Goal: Task Accomplishment & Management: Manage account settings

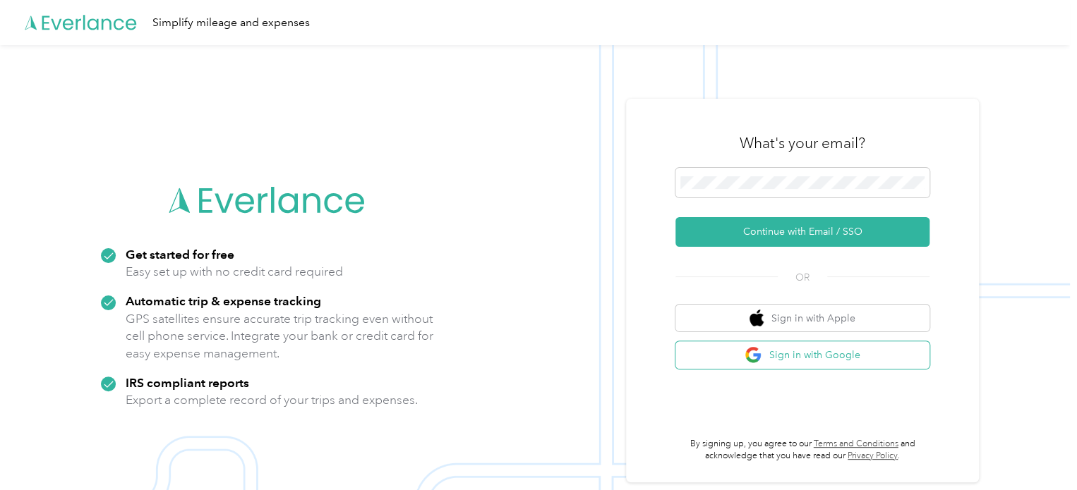
click at [794, 368] on button "Sign in with Google" at bounding box center [802, 356] width 254 height 28
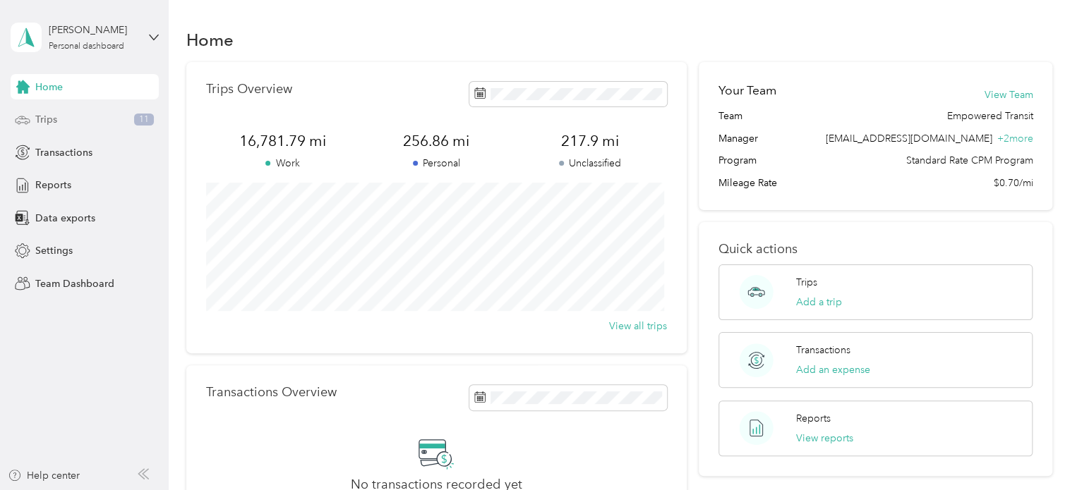
click at [127, 122] on div "Trips 11" at bounding box center [85, 119] width 148 height 25
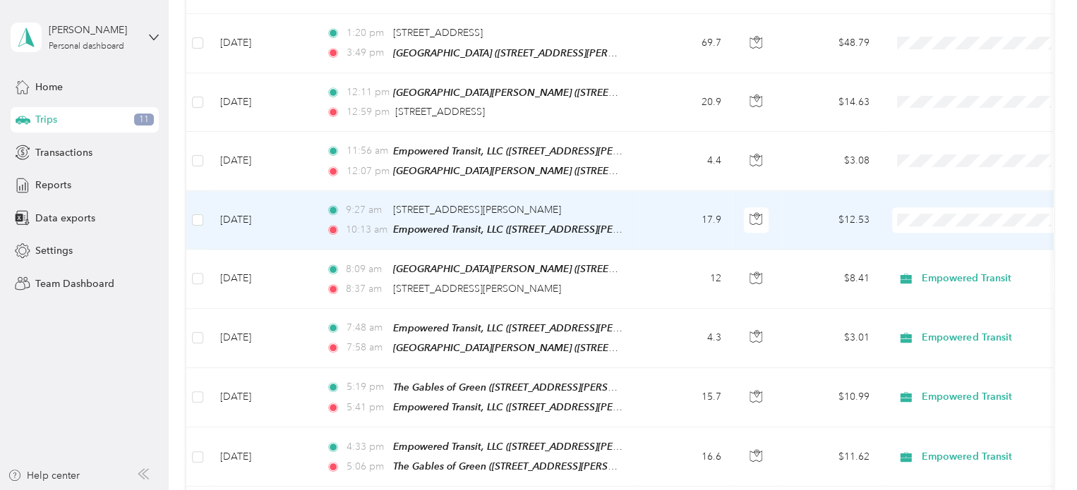
scroll to position [494, 0]
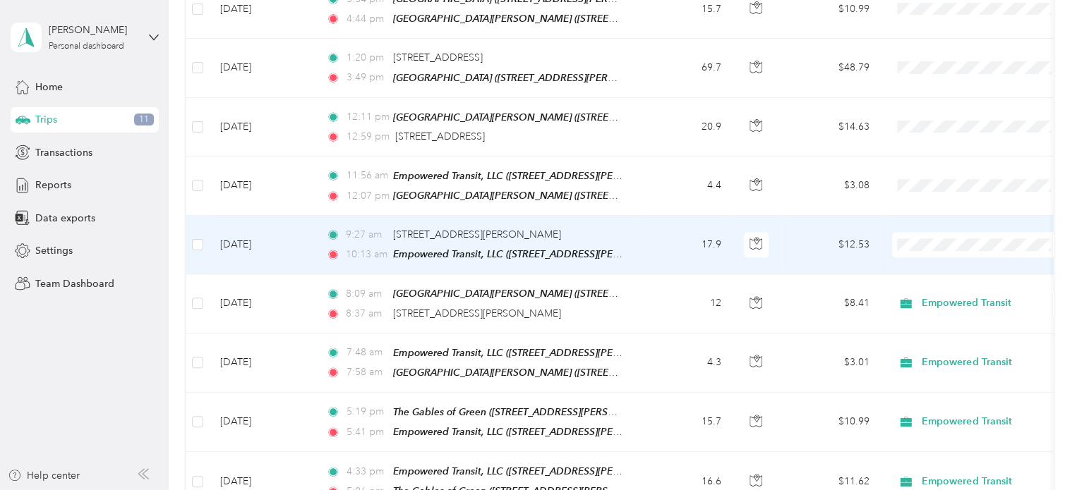
click at [636, 231] on td "9:27 am [STREET_ADDRESS][PERSON_NAME] 10:13 am Empowered Transit, LLC ([STREET_…" at bounding box center [477, 245] width 325 height 59
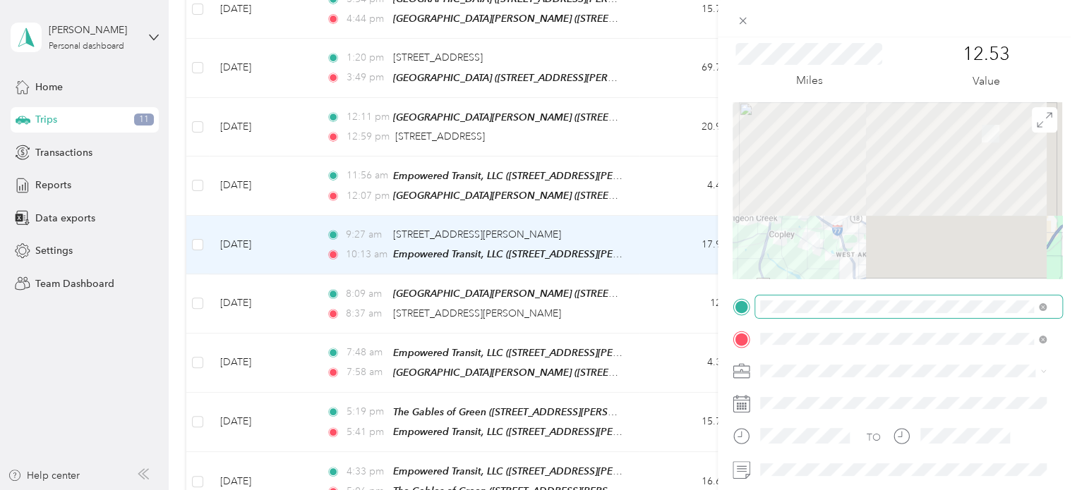
scroll to position [71, 0]
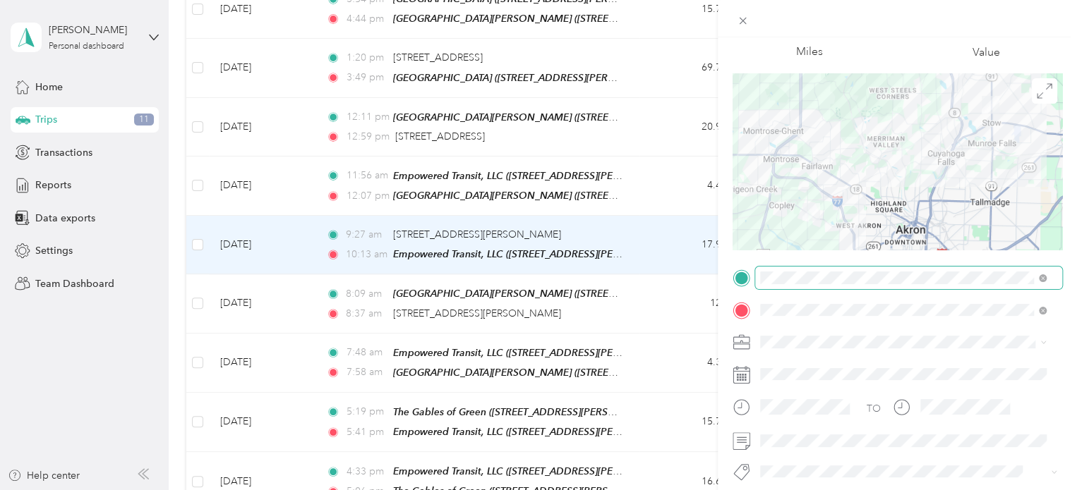
click at [776, 349] on span at bounding box center [908, 342] width 307 height 23
click at [782, 366] on div "Empowered Transit" at bounding box center [903, 367] width 276 height 15
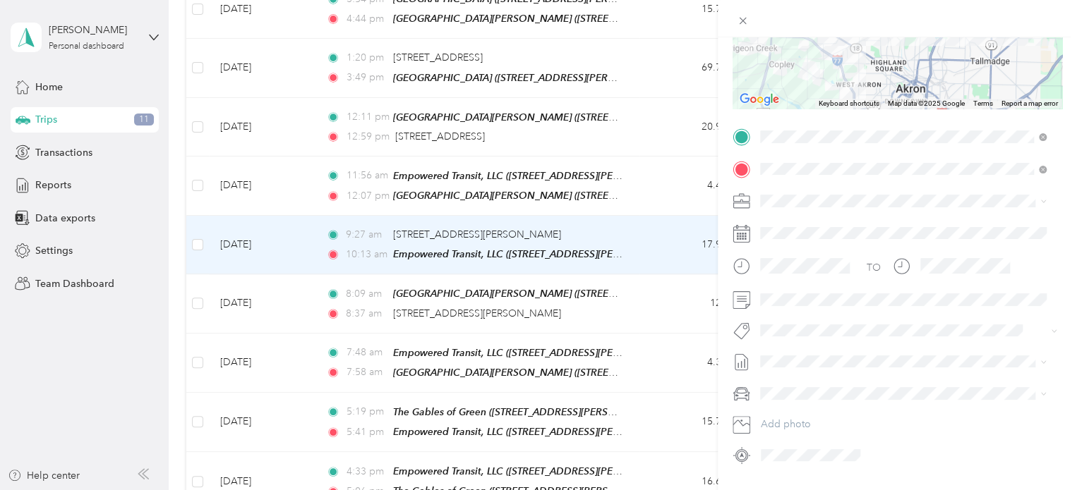
click at [778, 304] on li "Trip To/from Client" at bounding box center [903, 298] width 296 height 28
click at [826, 133] on span "Client Wheelchair Transport" at bounding box center [829, 135] width 109 height 13
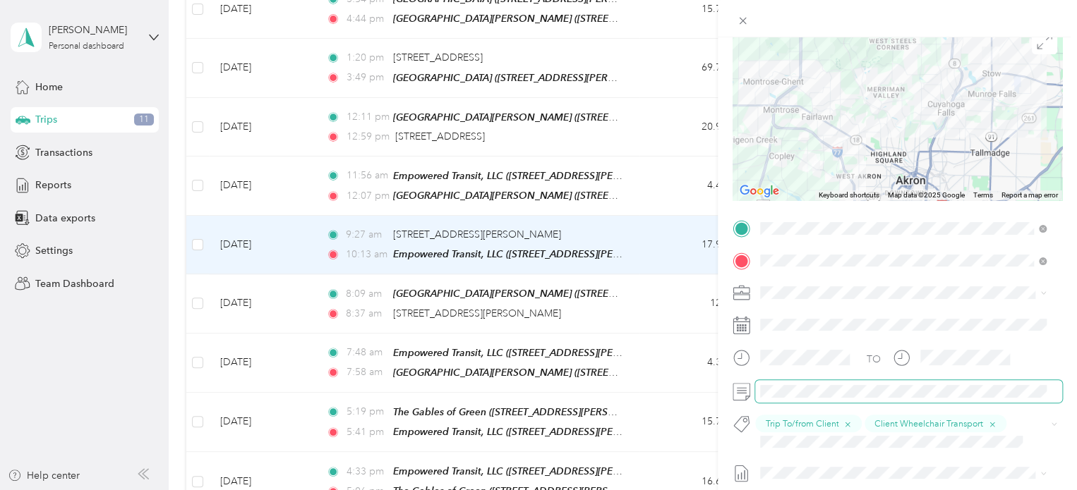
scroll to position [0, 0]
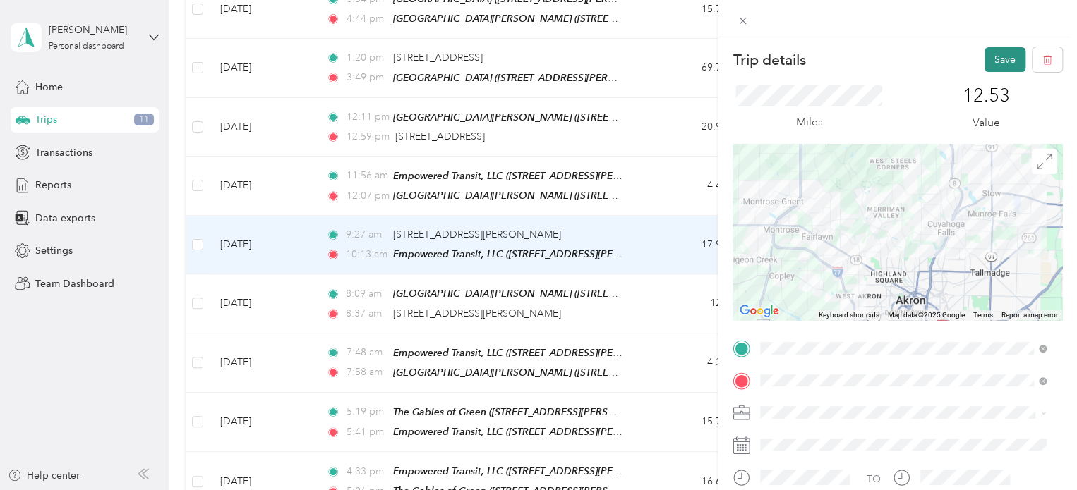
click at [985, 61] on button "Save" at bounding box center [1004, 59] width 41 height 25
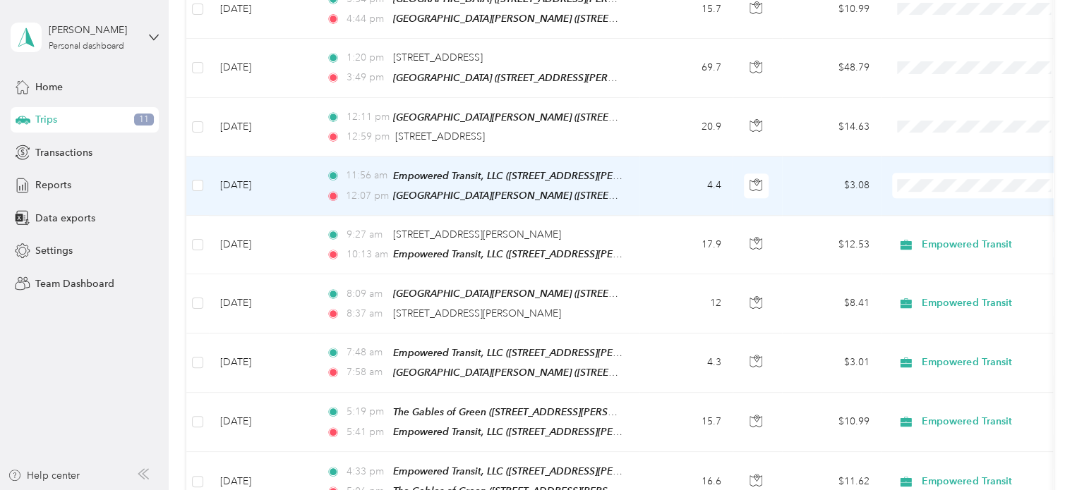
click at [654, 177] on td "4.4" at bounding box center [685, 186] width 93 height 59
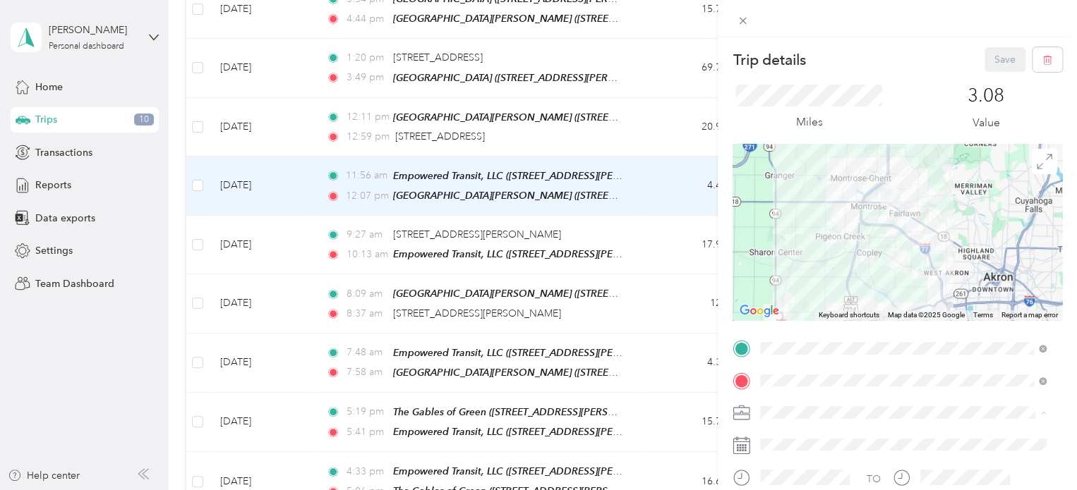
click at [802, 432] on span "Empowered Transit" at bounding box center [808, 438] width 86 height 12
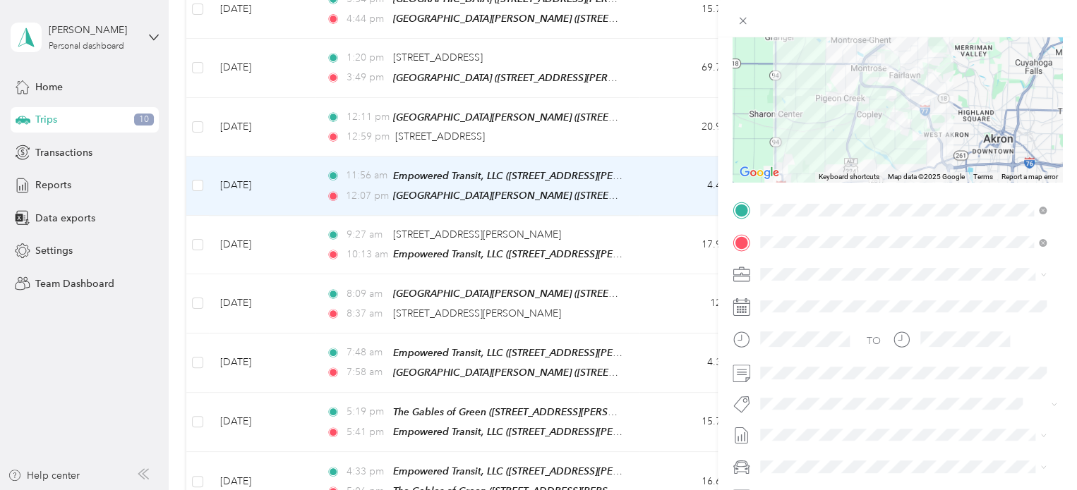
scroll to position [141, 0]
click at [810, 366] on span "Trip To/from Client" at bounding box center [811, 369] width 73 height 13
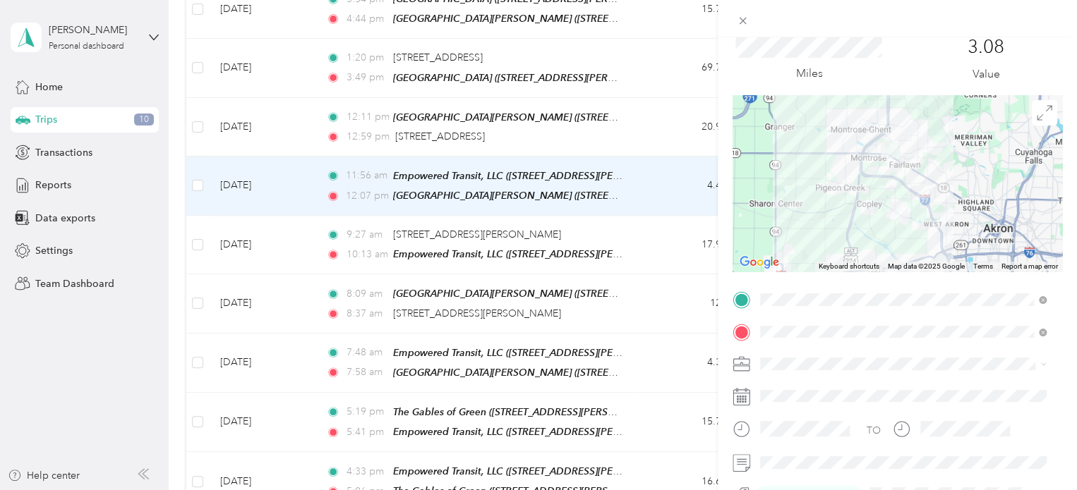
scroll to position [0, 0]
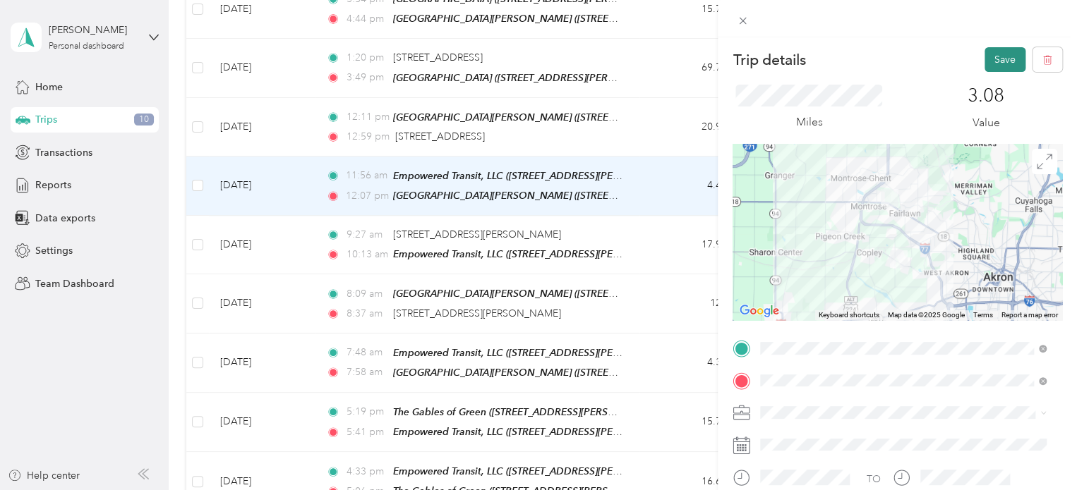
click at [984, 67] on button "Save" at bounding box center [1004, 59] width 41 height 25
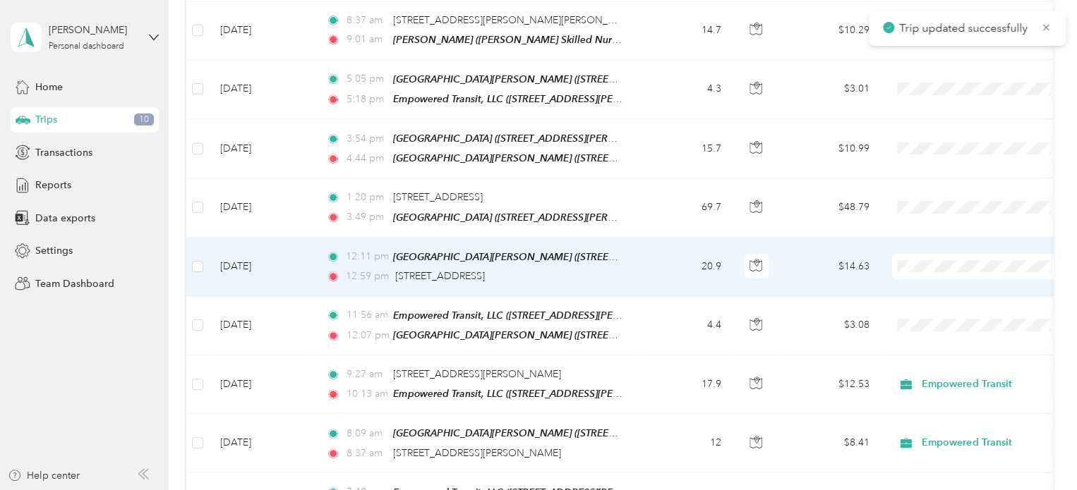
scroll to position [353, 0]
click at [665, 270] on td "20.9" at bounding box center [685, 268] width 93 height 59
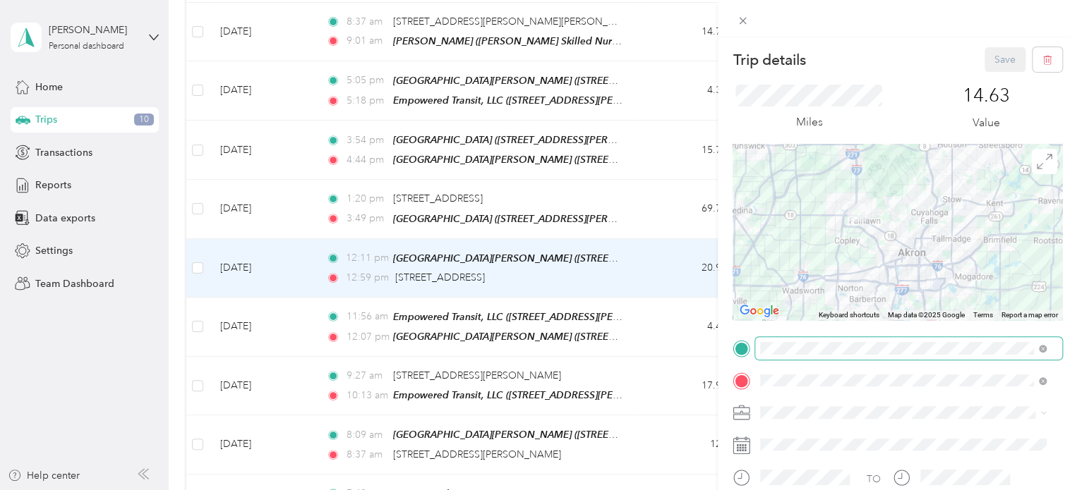
scroll to position [141, 0]
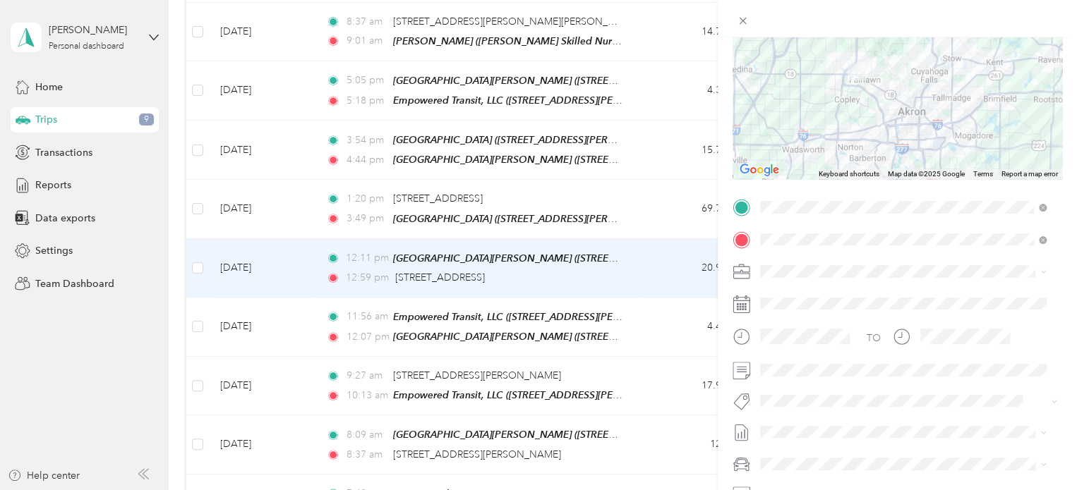
click at [797, 297] on span "Empowered Transit" at bounding box center [808, 295] width 86 height 12
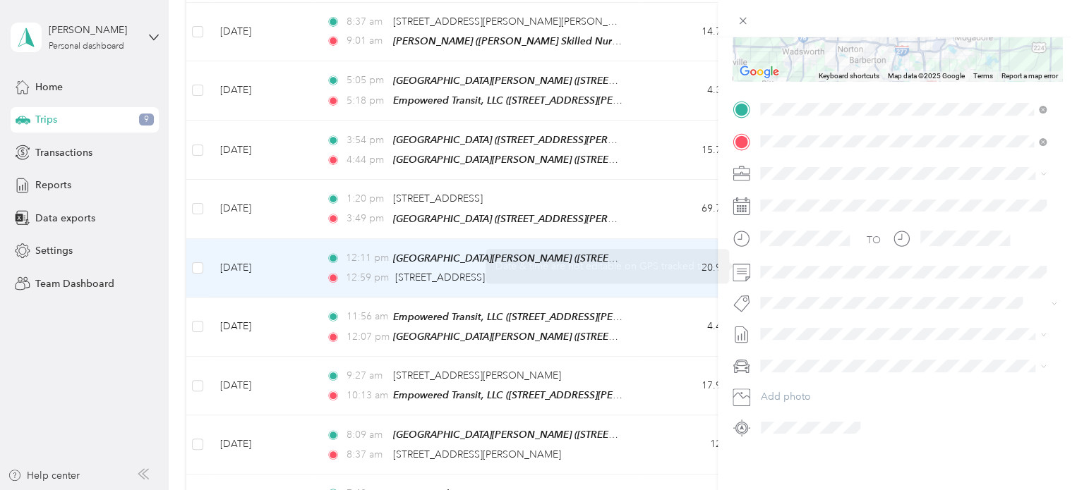
scroll to position [250, 0]
click at [798, 261] on button "Trip To/from Client" at bounding box center [811, 256] width 93 height 18
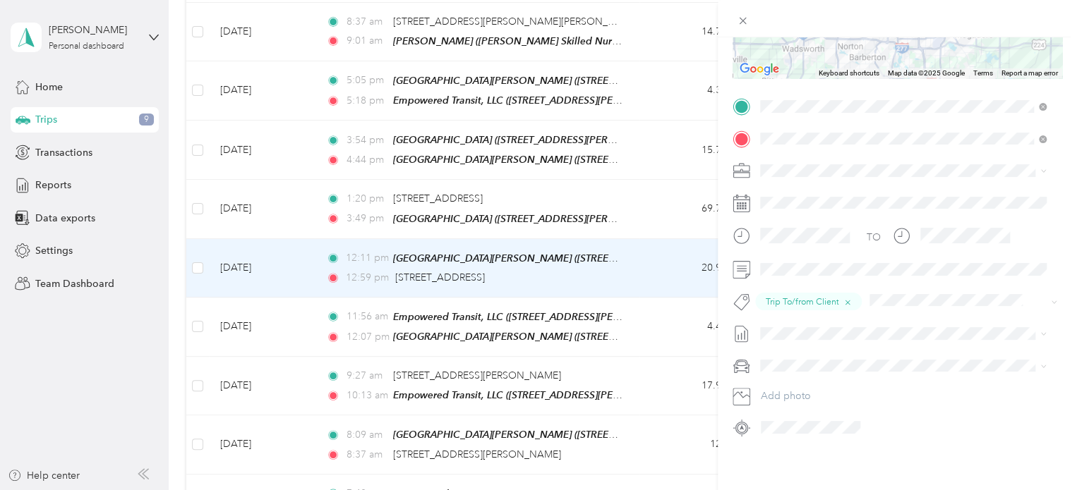
click at [827, 97] on button "Client Wheelchair Transport" at bounding box center [829, 91] width 128 height 18
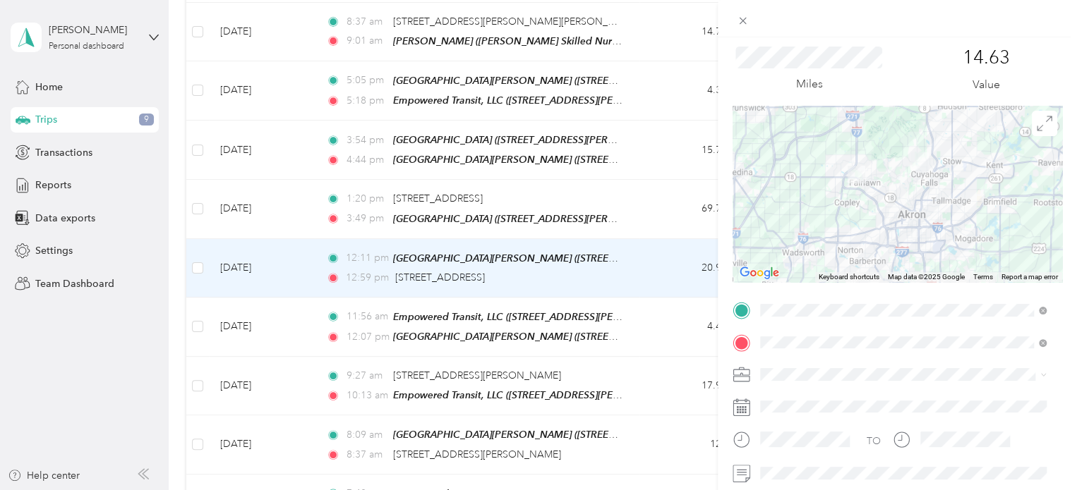
scroll to position [0, 0]
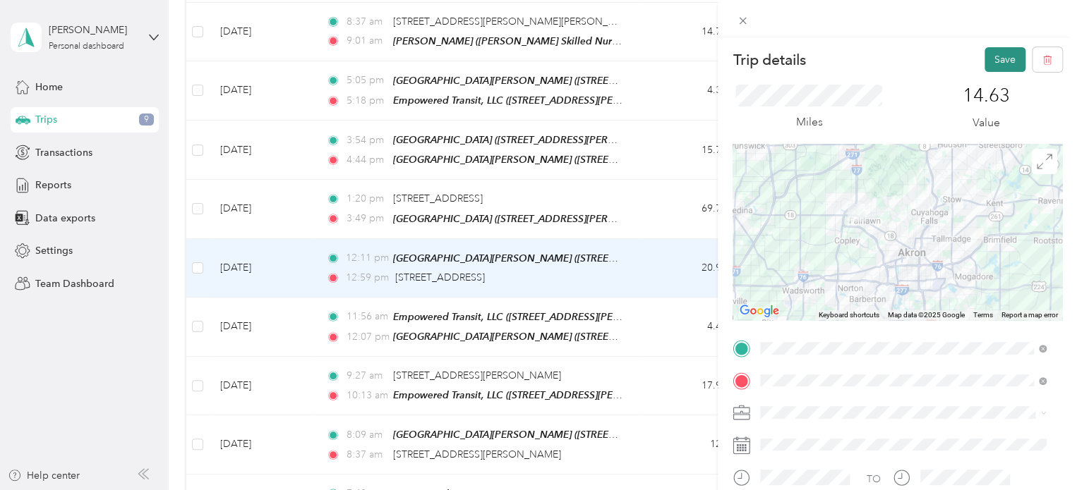
click at [1000, 66] on button "Save" at bounding box center [1004, 59] width 41 height 25
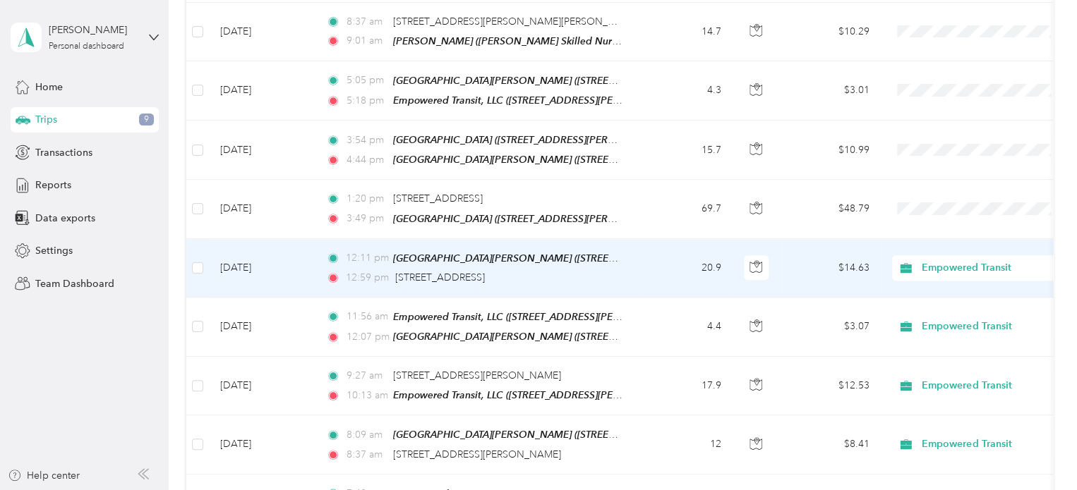
click at [657, 266] on td "20.9" at bounding box center [685, 268] width 93 height 59
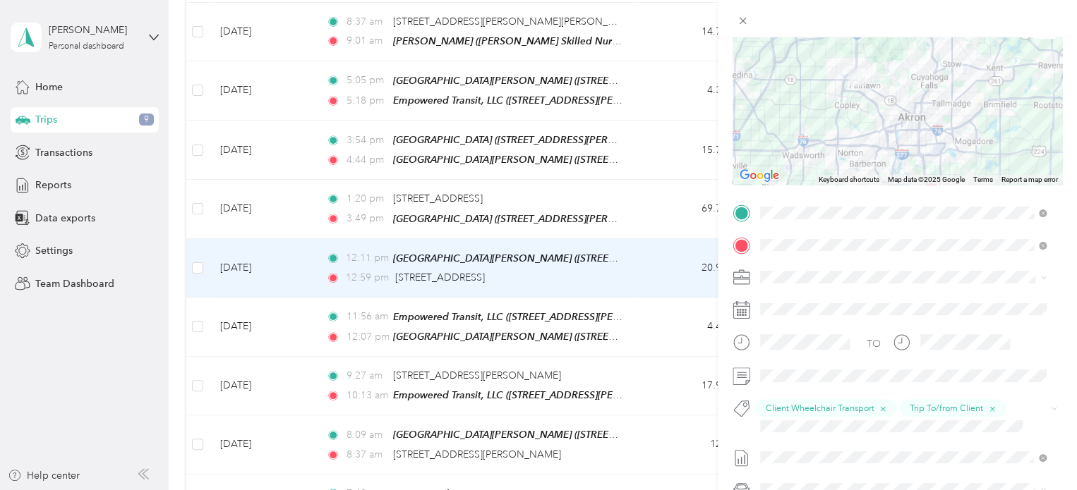
scroll to position [269, 0]
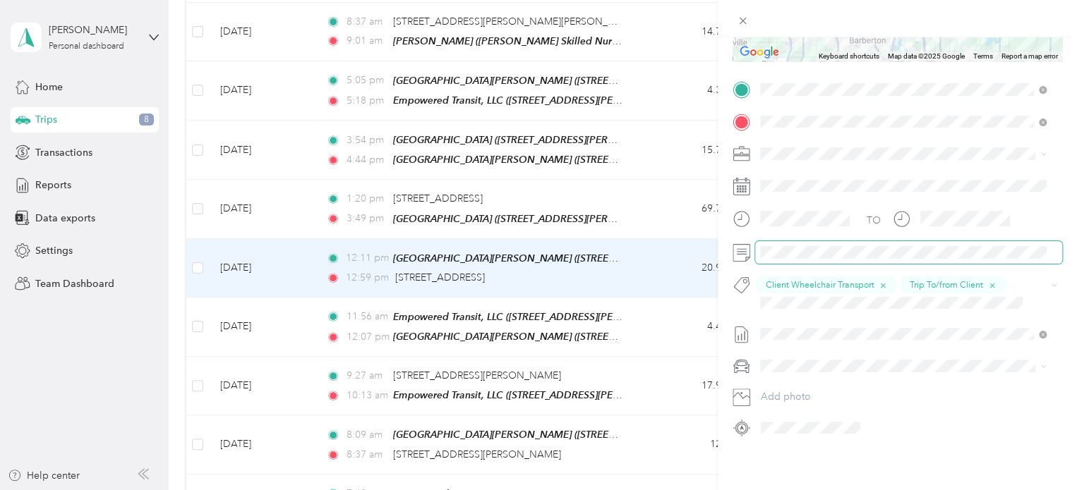
click at [751, 259] on div "TO Client Wheelchair Transport Trip To/from Client Add photo" at bounding box center [898, 258] width 330 height 361
click at [721, 254] on form "Trip details Save This trip cannot be edited because it is either under review,…" at bounding box center [897, 113] width 359 height 651
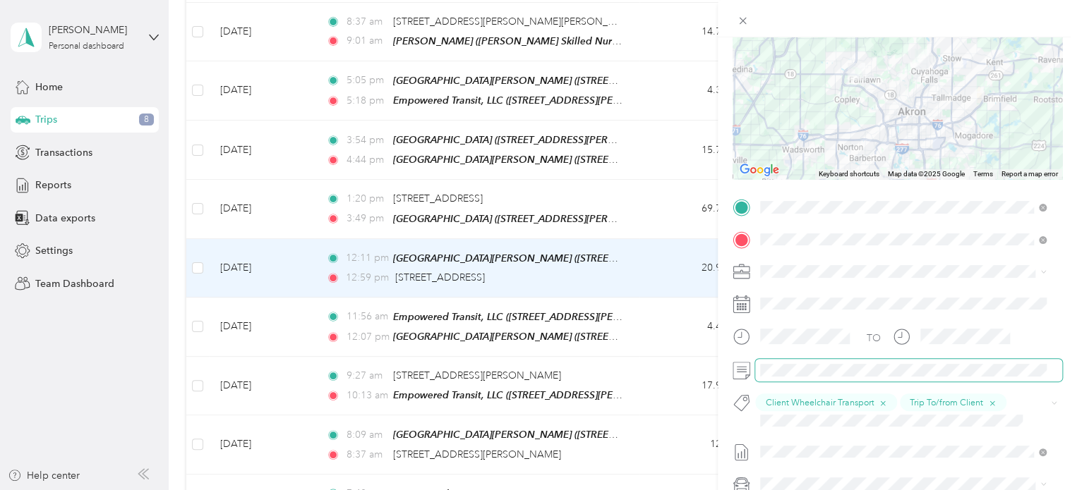
scroll to position [0, 0]
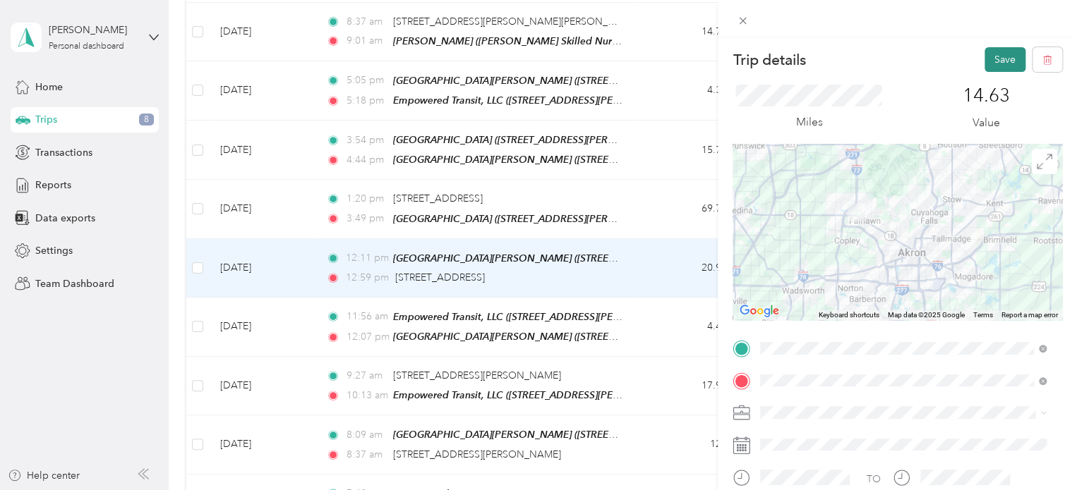
click at [992, 56] on button "Save" at bounding box center [1004, 59] width 41 height 25
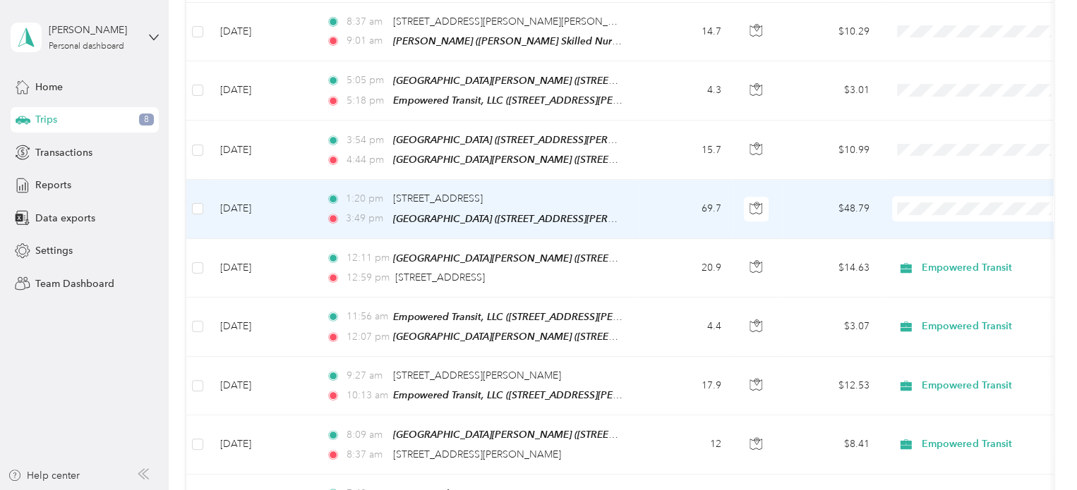
click at [632, 212] on td "1:20 pm [STREET_ADDRESS] 3:49 pm [GEOGRAPHIC_DATA] ([STREET_ADDRESS][PERSON_NAM…" at bounding box center [477, 209] width 325 height 59
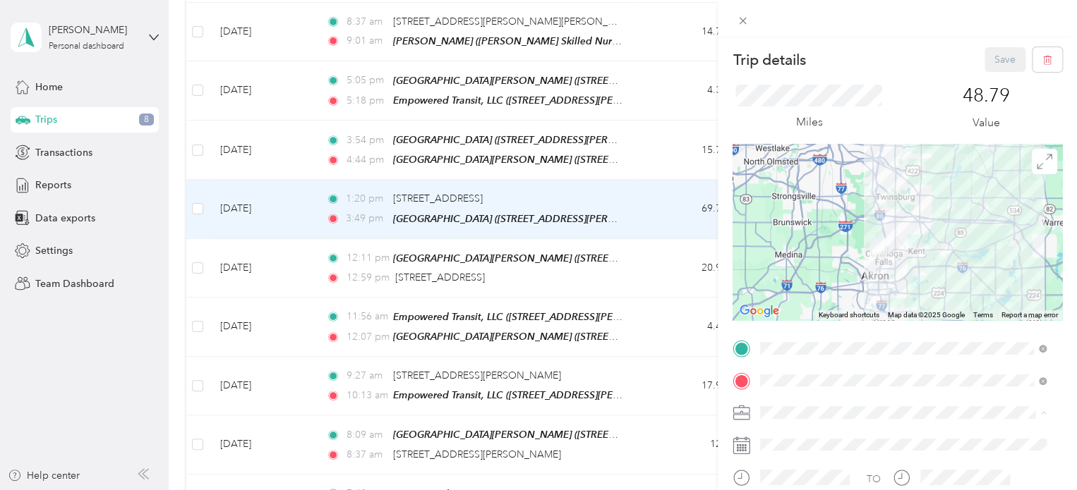
click at [792, 438] on span "Empowered Transit" at bounding box center [808, 438] width 86 height 12
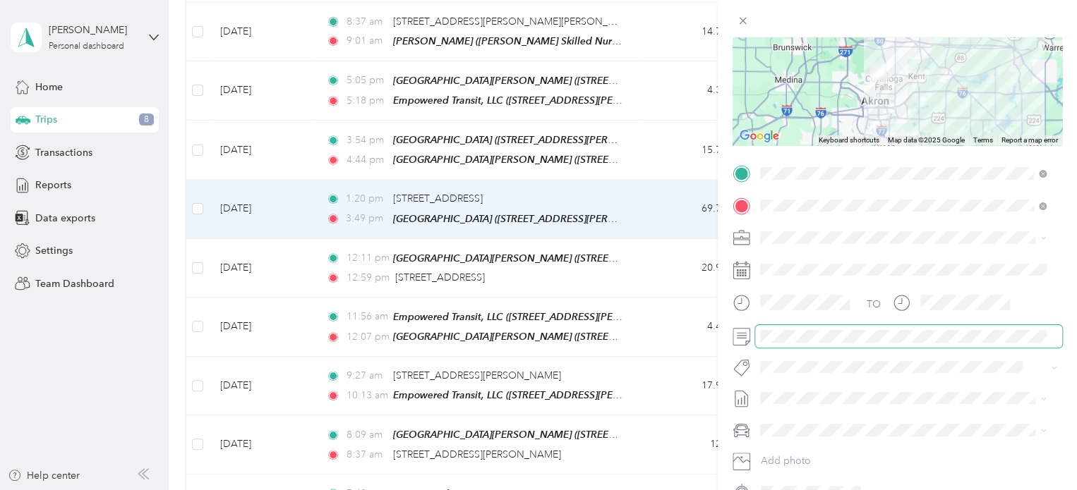
scroll to position [212, 0]
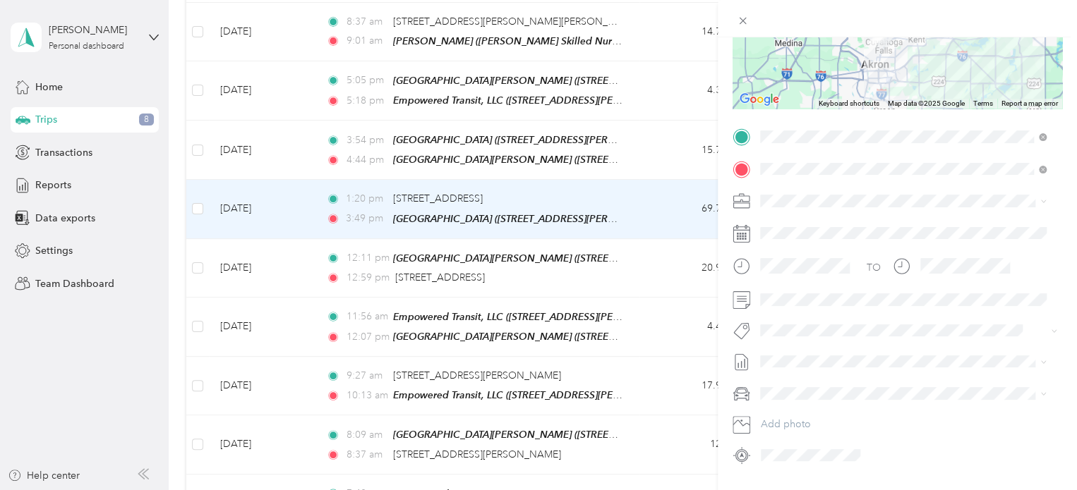
click at [819, 296] on span "Trip To/from Client" at bounding box center [811, 298] width 73 height 13
click at [848, 132] on span "Client Wheelchair Transport" at bounding box center [829, 134] width 109 height 13
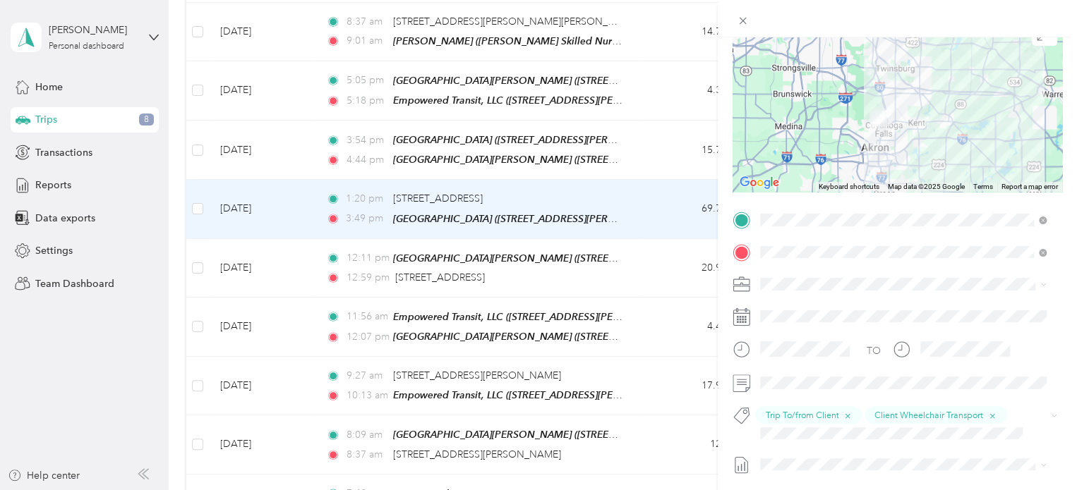
scroll to position [0, 0]
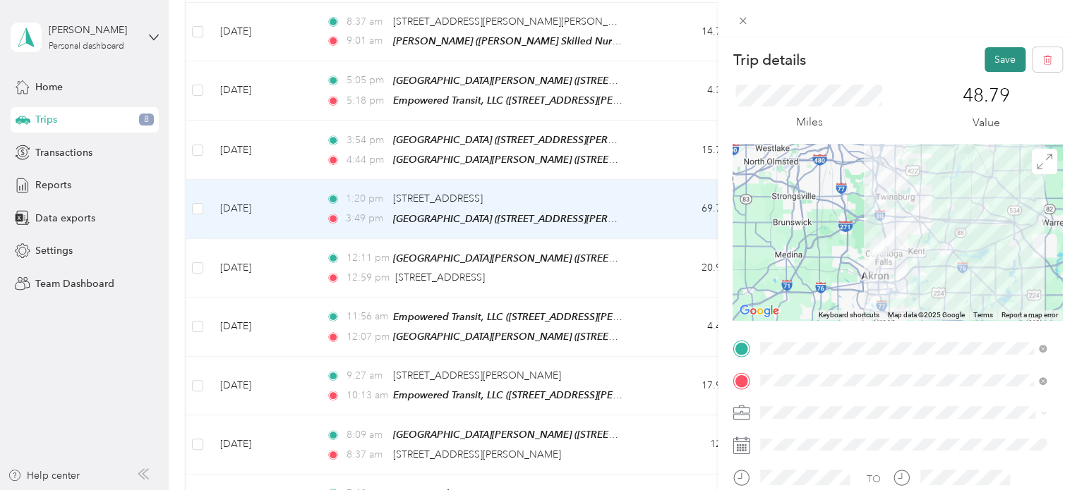
click at [994, 59] on button "Save" at bounding box center [1004, 59] width 41 height 25
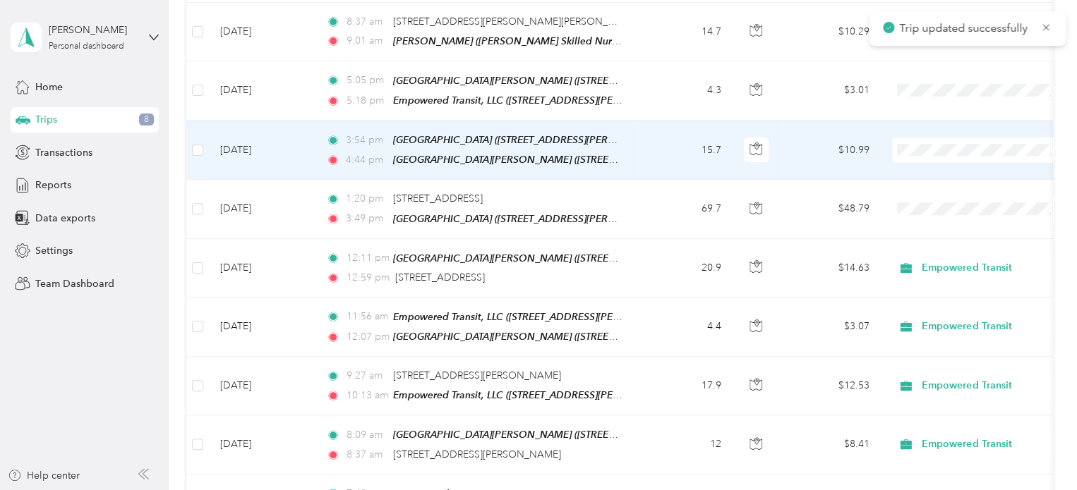
click at [642, 143] on td "15.7" at bounding box center [685, 150] width 93 height 59
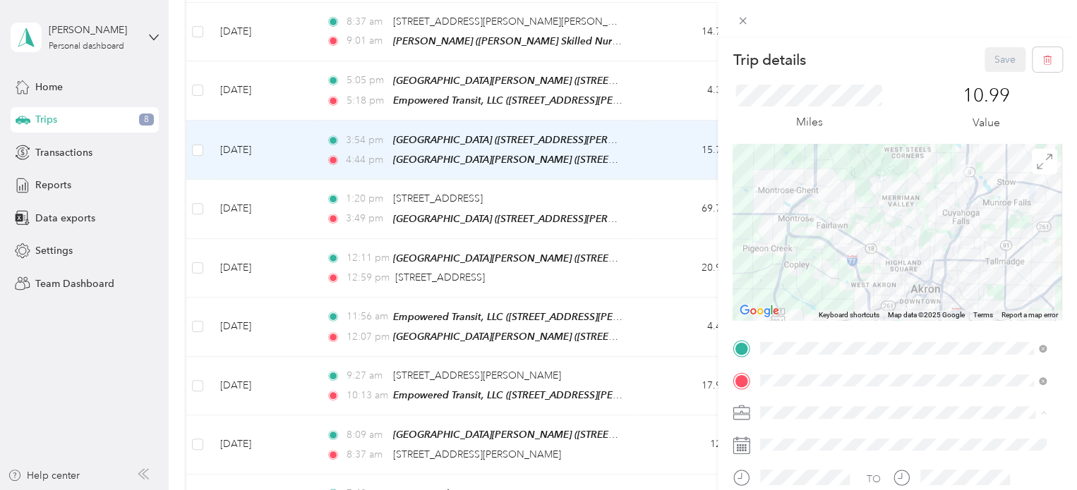
click at [779, 435] on span "Empowered Transit" at bounding box center [808, 438] width 86 height 12
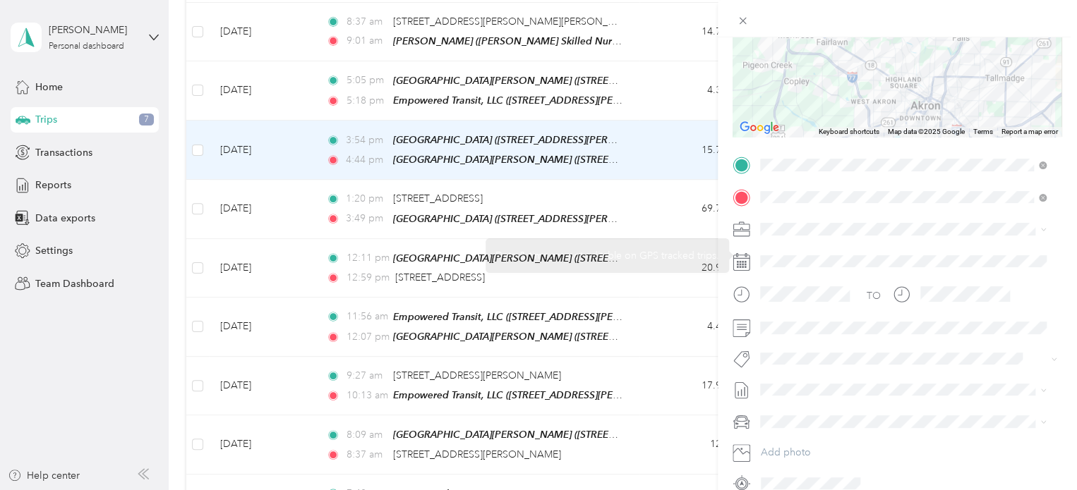
scroll to position [250, 0]
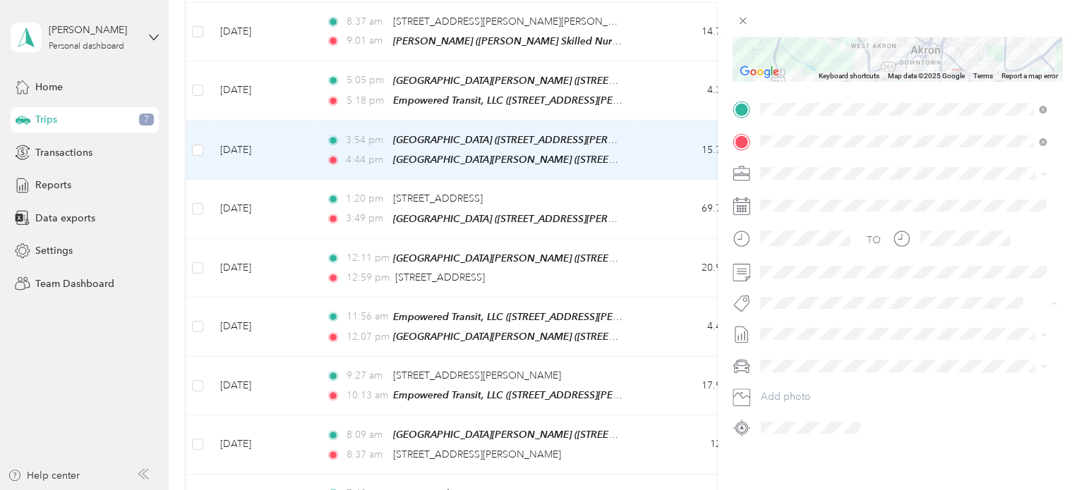
click at [802, 258] on span "Trip To/from Client" at bounding box center [811, 259] width 73 height 13
click at [818, 92] on span "Client Wheelchair Transport" at bounding box center [829, 96] width 109 height 13
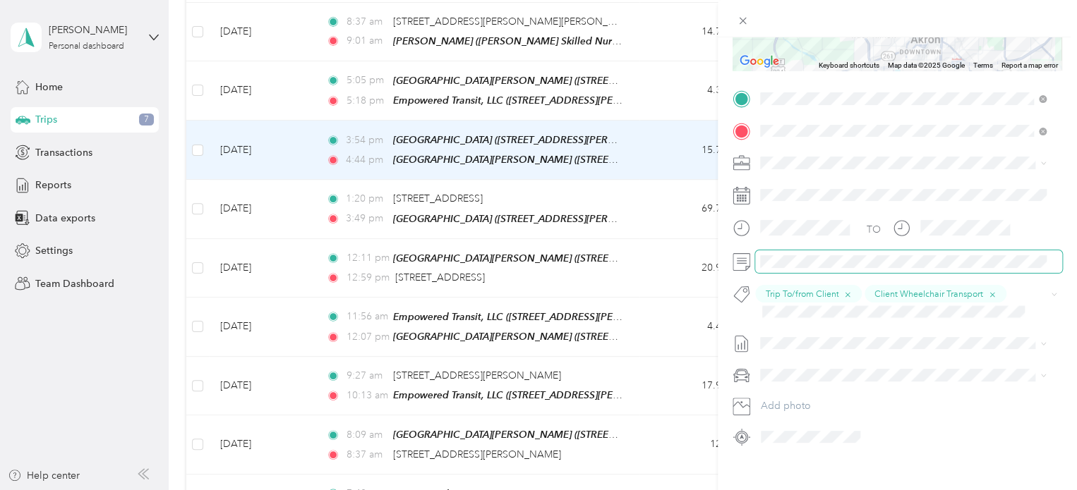
scroll to position [0, 0]
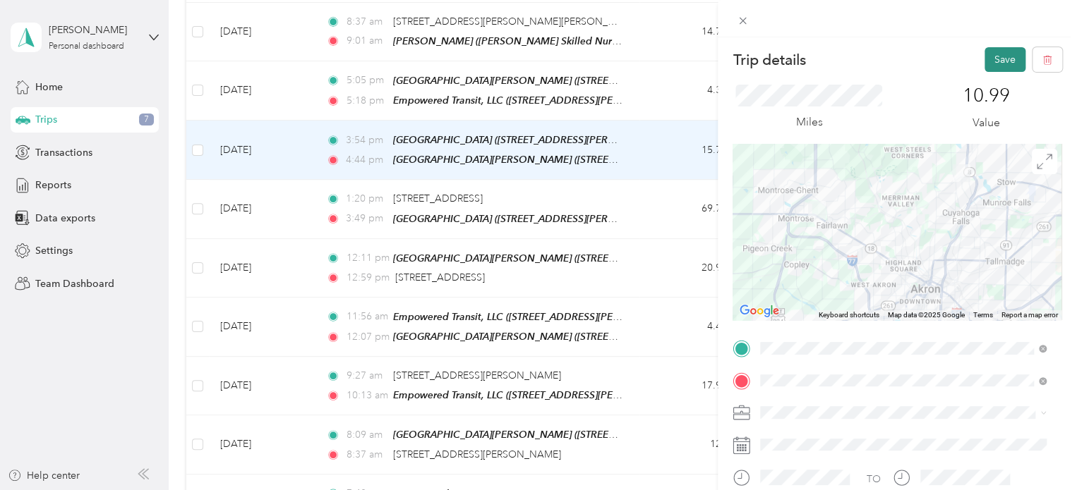
click at [993, 59] on button "Save" at bounding box center [1004, 59] width 41 height 25
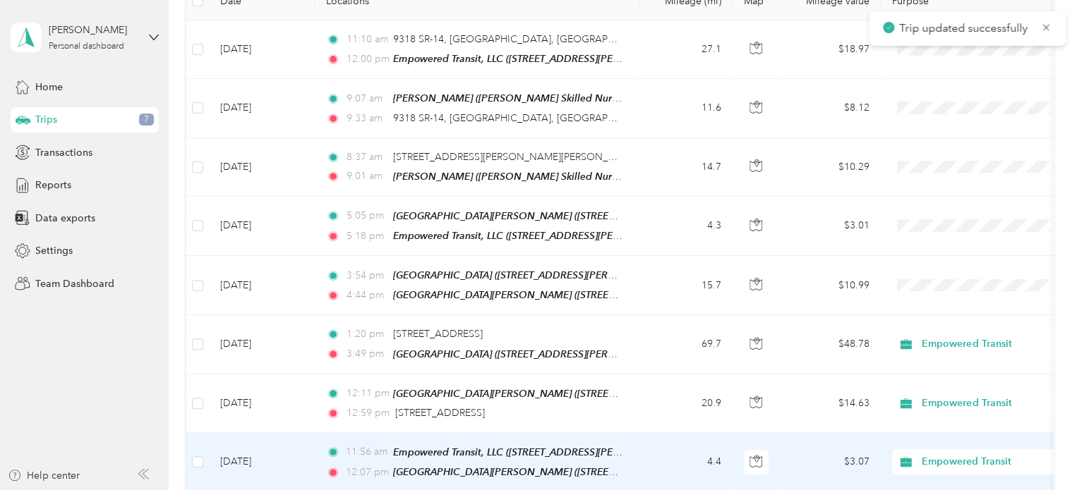
scroll to position [212, 0]
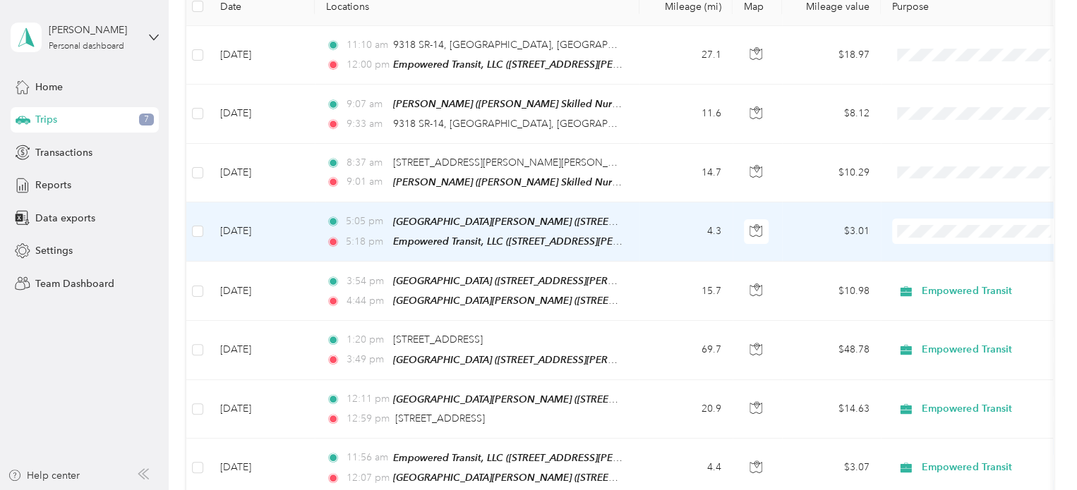
click at [653, 214] on td "4.3" at bounding box center [685, 232] width 93 height 59
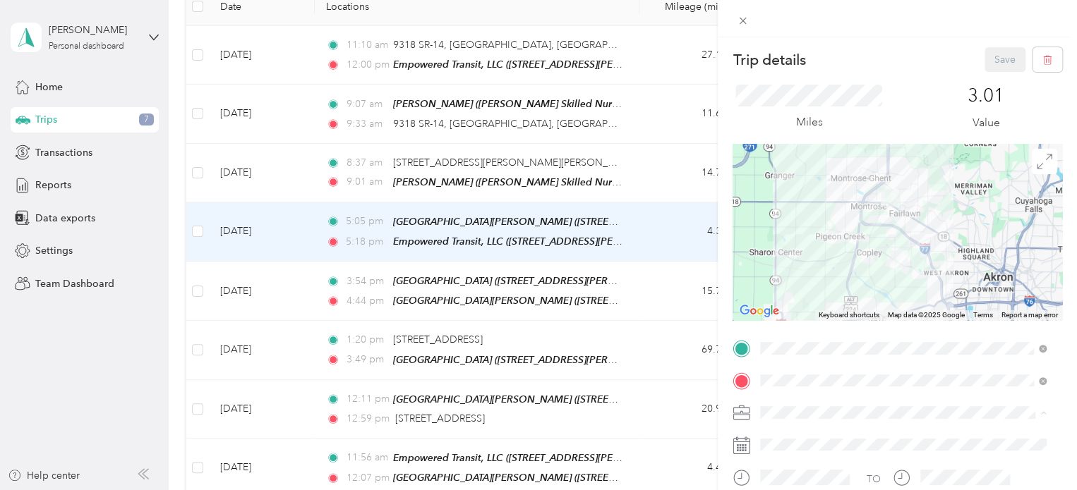
click at [799, 439] on span "Empowered Transit" at bounding box center [808, 438] width 86 height 12
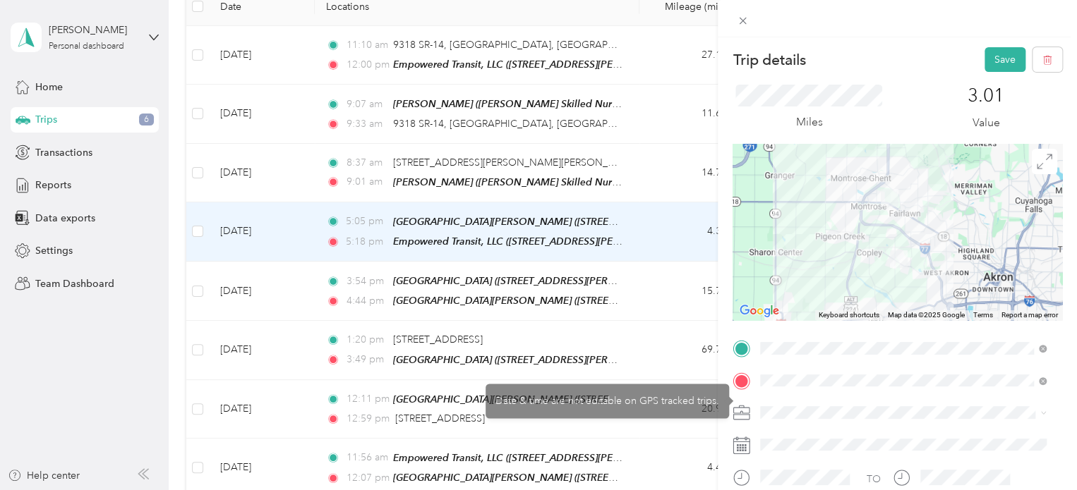
scroll to position [141, 0]
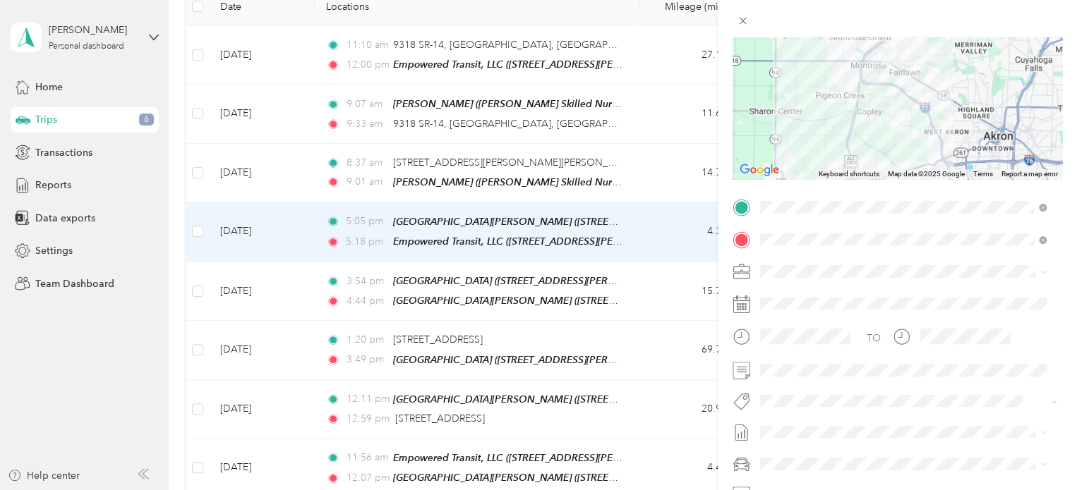
click at [802, 368] on span "Trip To/from Client" at bounding box center [811, 364] width 73 height 12
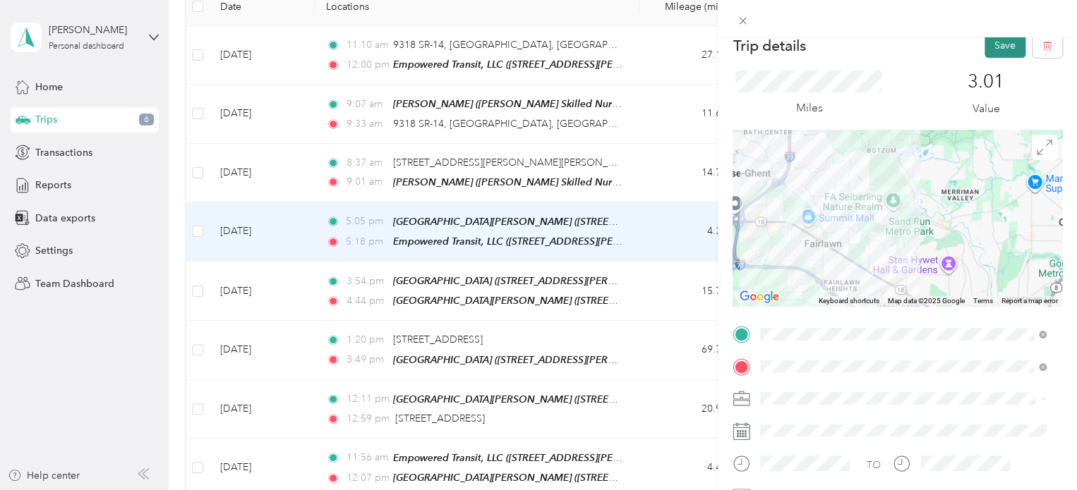
scroll to position [0, 0]
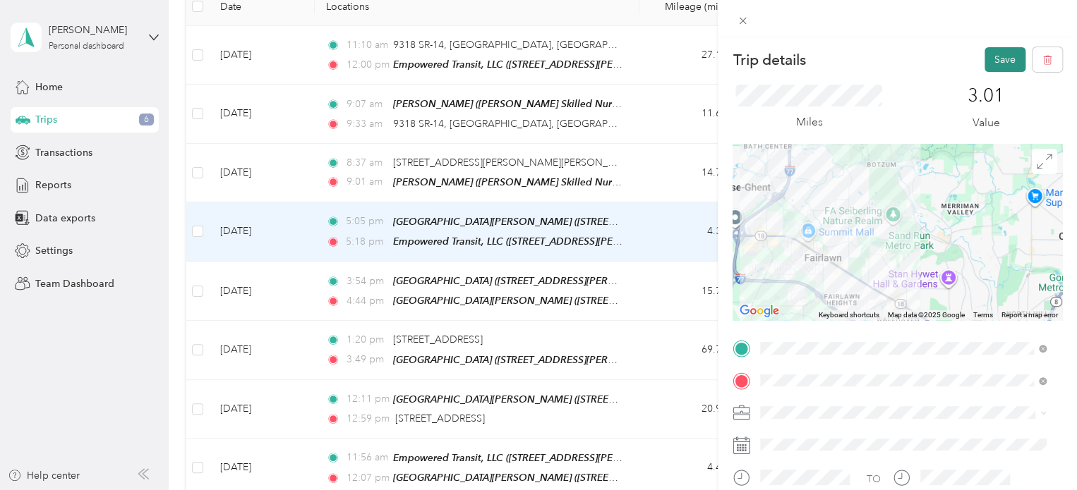
click at [992, 61] on button "Save" at bounding box center [1004, 59] width 41 height 25
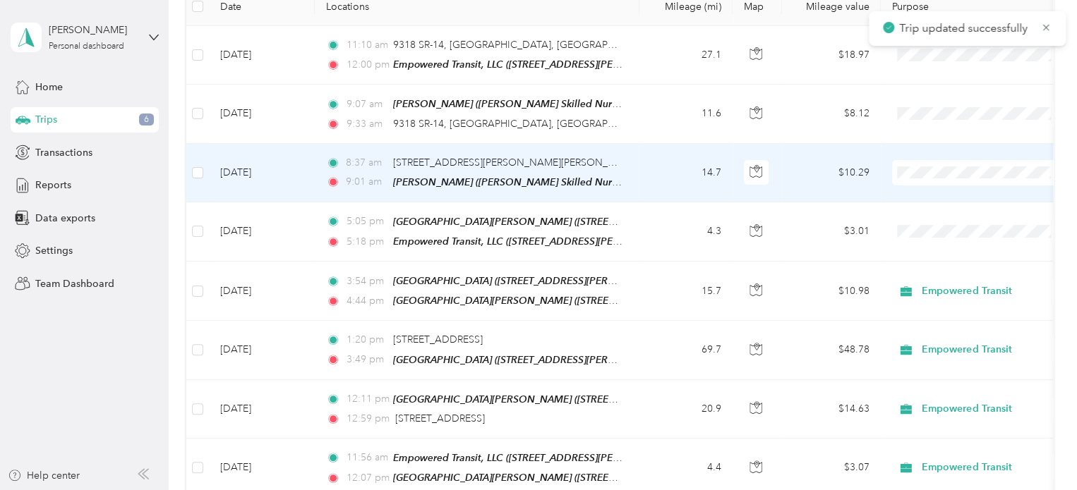
click at [641, 174] on td "14.7" at bounding box center [685, 173] width 93 height 59
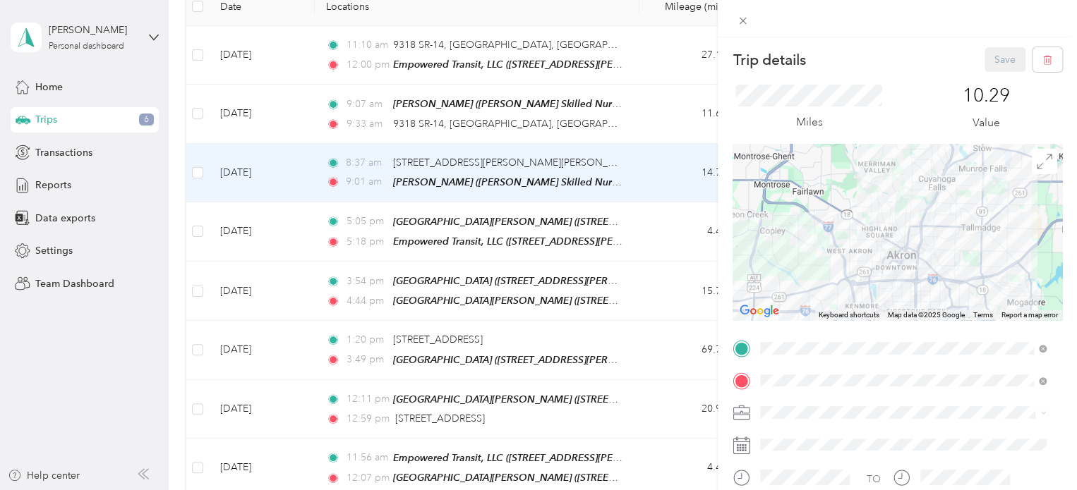
click at [857, 189] on div "TEAM Empowered Transit, LLC [STREET_ADDRESS][PERSON_NAME][US_STATE]" at bounding box center [896, 193] width 219 height 35
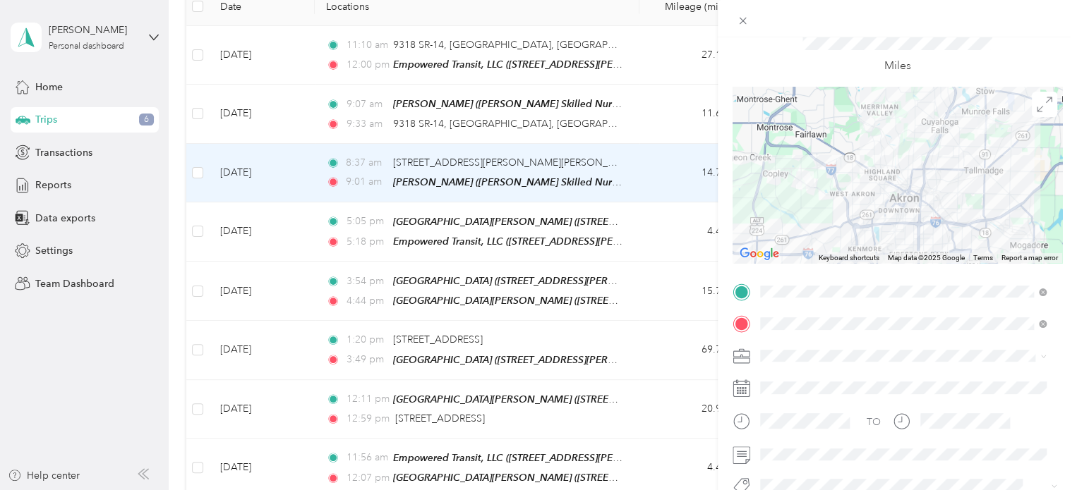
scroll to position [71, 0]
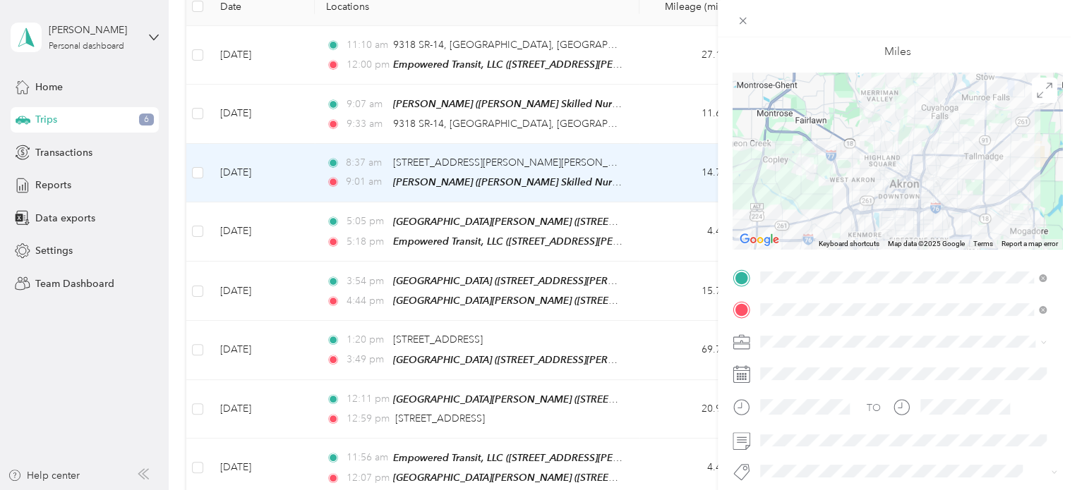
click at [806, 362] on span "Empowered Transit" at bounding box center [808, 364] width 86 height 12
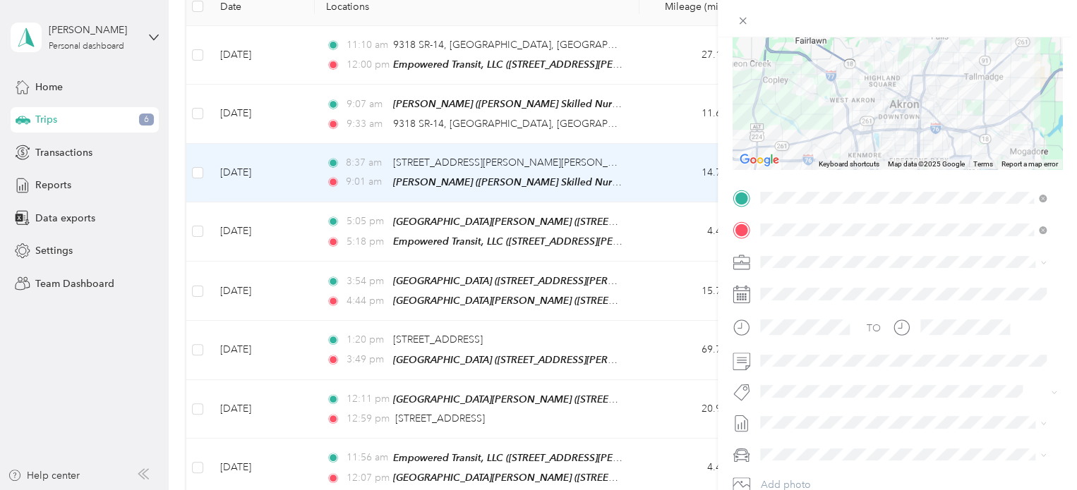
scroll to position [212, 0]
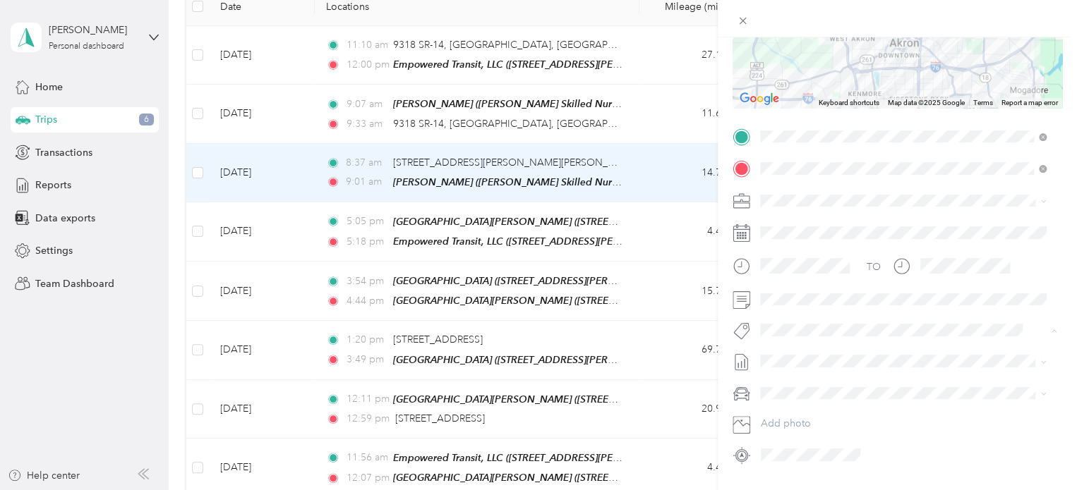
click at [809, 296] on span "Trip To/from Client" at bounding box center [811, 297] width 73 height 13
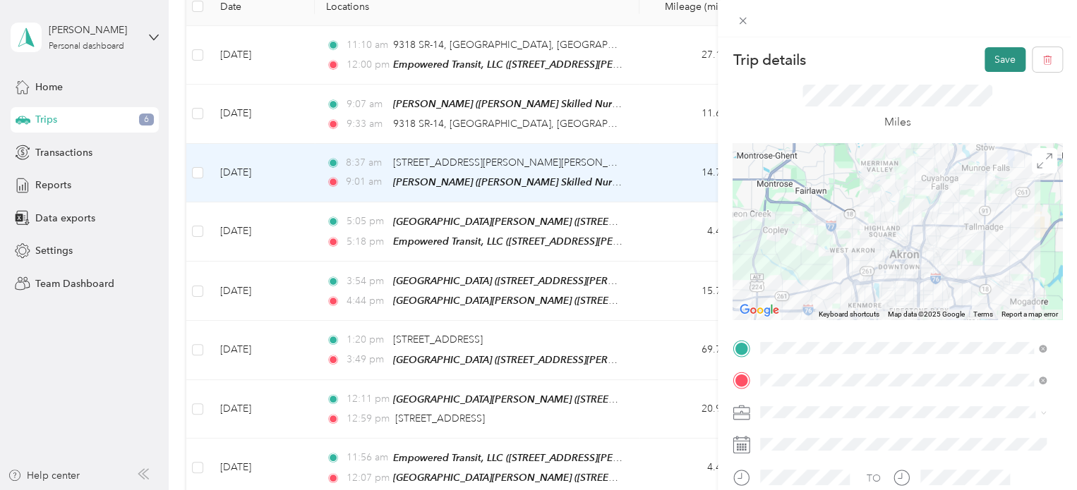
click at [985, 61] on button "Save" at bounding box center [1004, 59] width 41 height 25
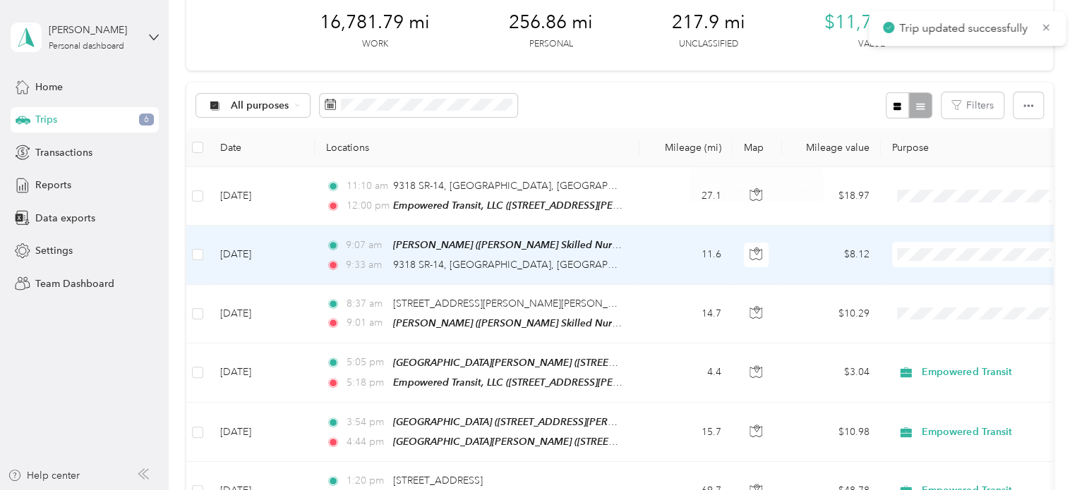
scroll to position [71, 0]
click at [610, 261] on div "9:33 am 9318 SR-14, [GEOGRAPHIC_DATA], [GEOGRAPHIC_DATA]" at bounding box center [474, 266] width 296 height 16
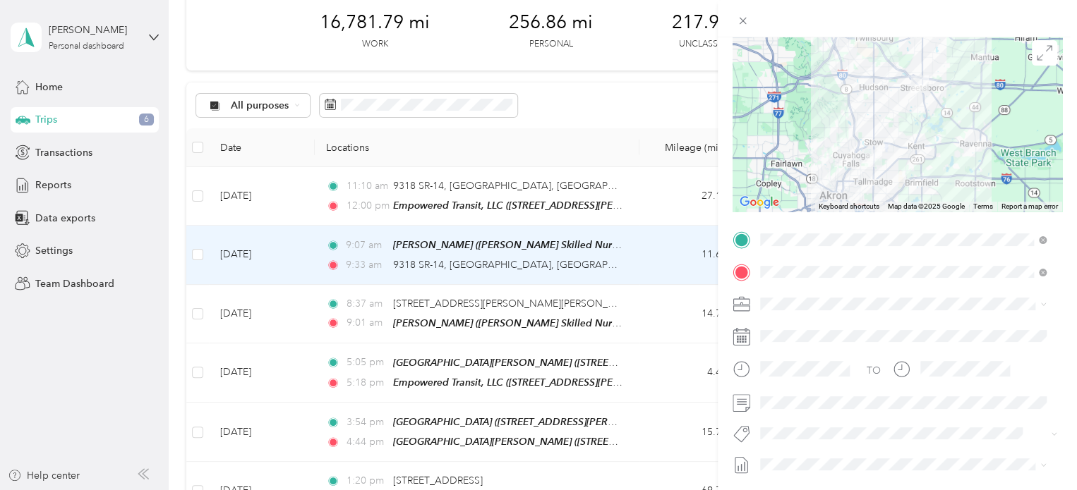
scroll to position [141, 0]
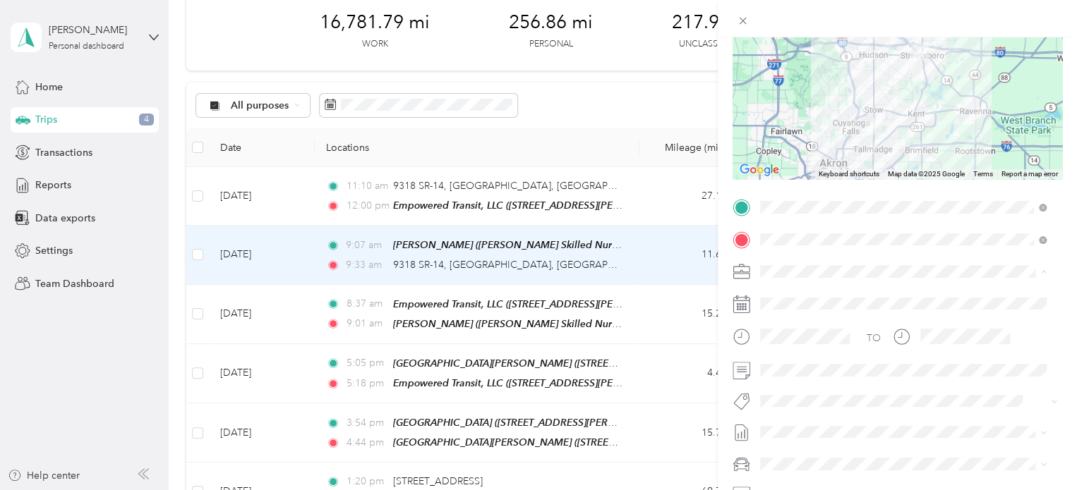
click at [794, 293] on span "Empowered Transit" at bounding box center [808, 297] width 86 height 12
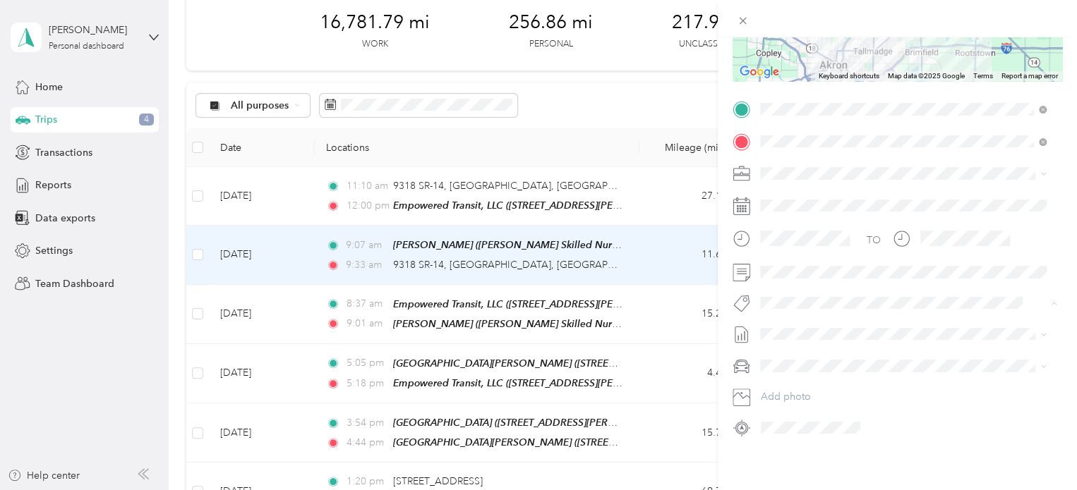
click at [824, 96] on span "Client Wheelchair Transport" at bounding box center [829, 96] width 109 height 13
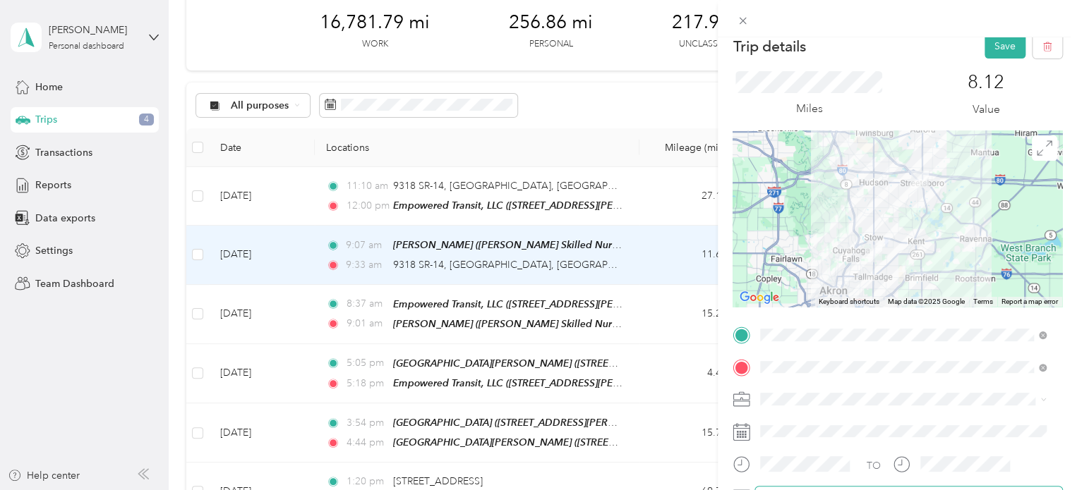
scroll to position [0, 0]
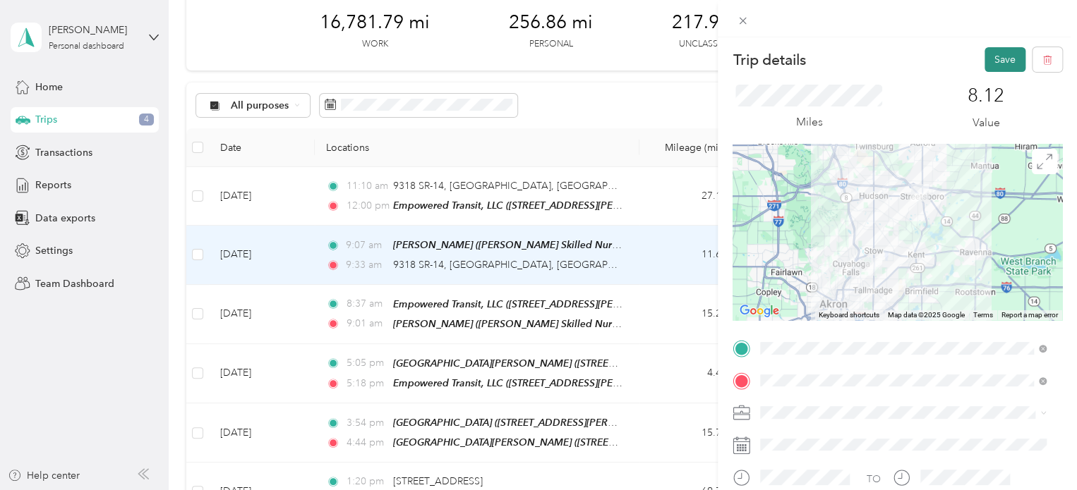
click at [990, 66] on button "Save" at bounding box center [1004, 59] width 41 height 25
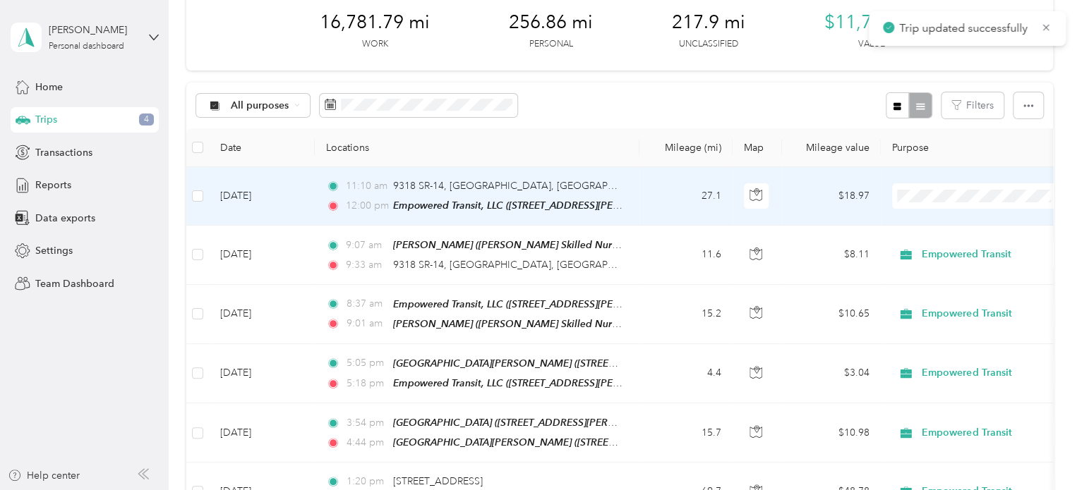
click at [644, 189] on td "27.1" at bounding box center [685, 196] width 93 height 59
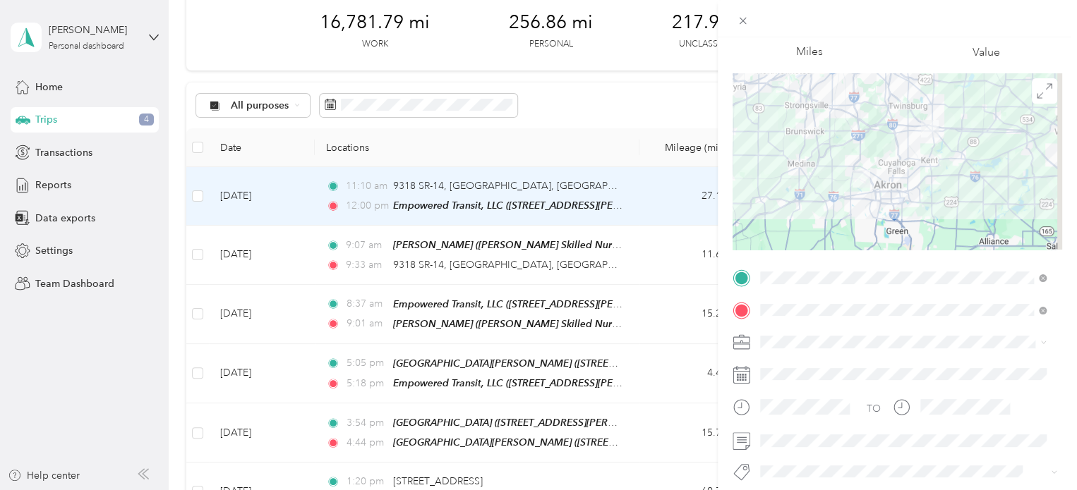
scroll to position [141, 0]
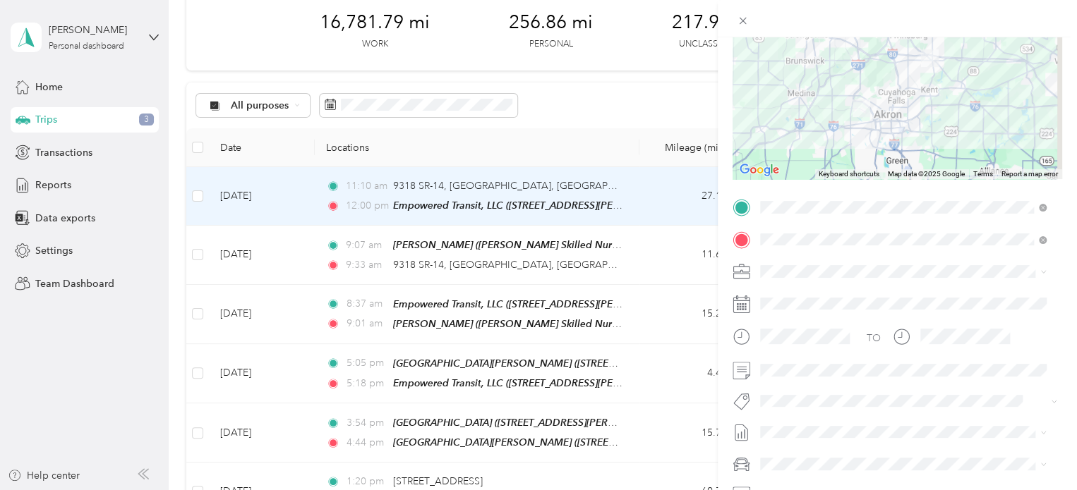
click at [802, 300] on li "Empowered Transit" at bounding box center [903, 296] width 296 height 25
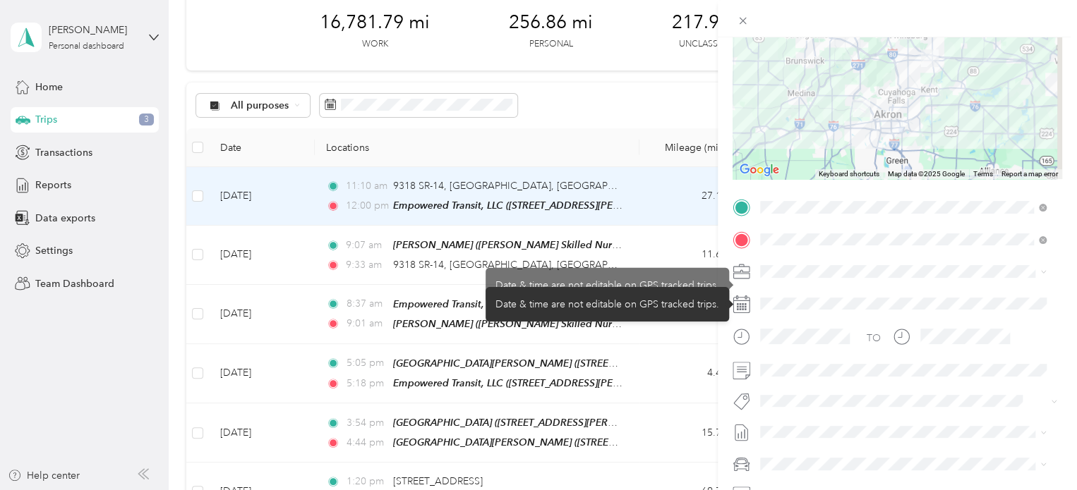
scroll to position [250, 0]
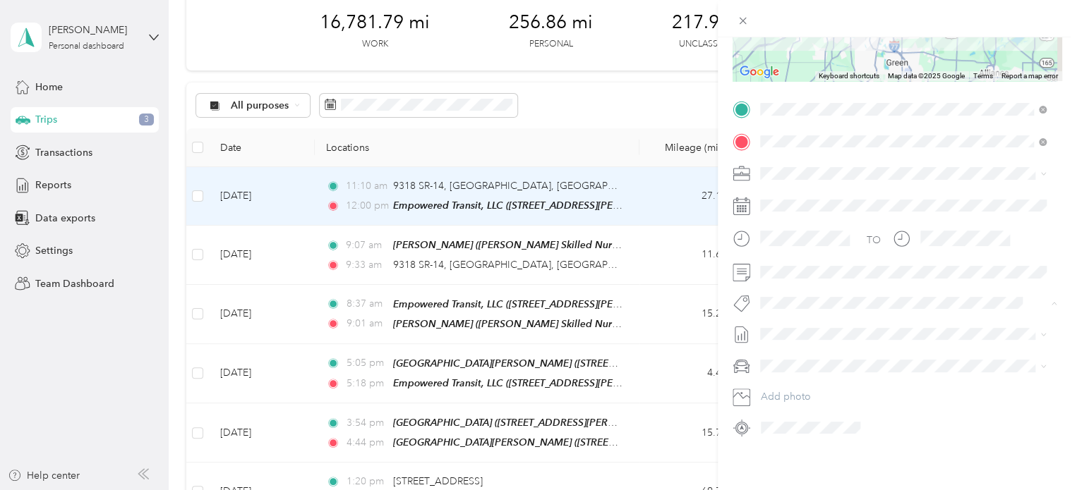
click at [829, 90] on span "Client Wheelchair Transport" at bounding box center [829, 96] width 109 height 13
click at [791, 249] on li "Trip To/from Client" at bounding box center [903, 260] width 296 height 28
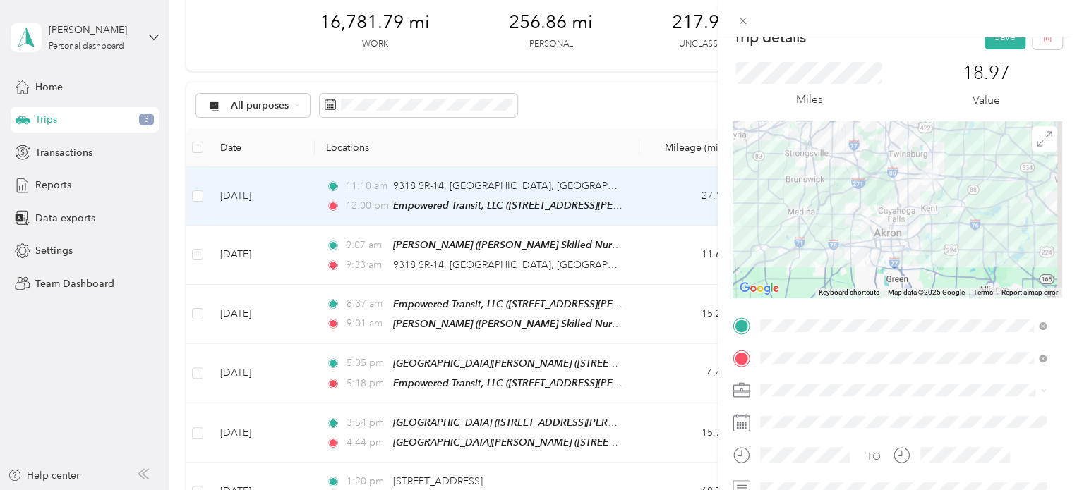
scroll to position [0, 0]
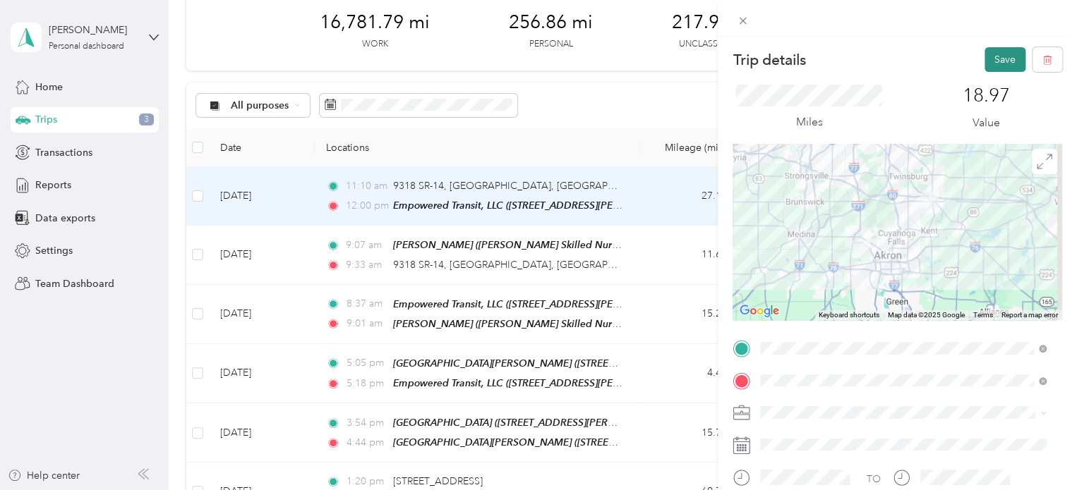
click at [990, 49] on button "Save" at bounding box center [1004, 59] width 41 height 25
